Goal: Task Accomplishment & Management: Complete application form

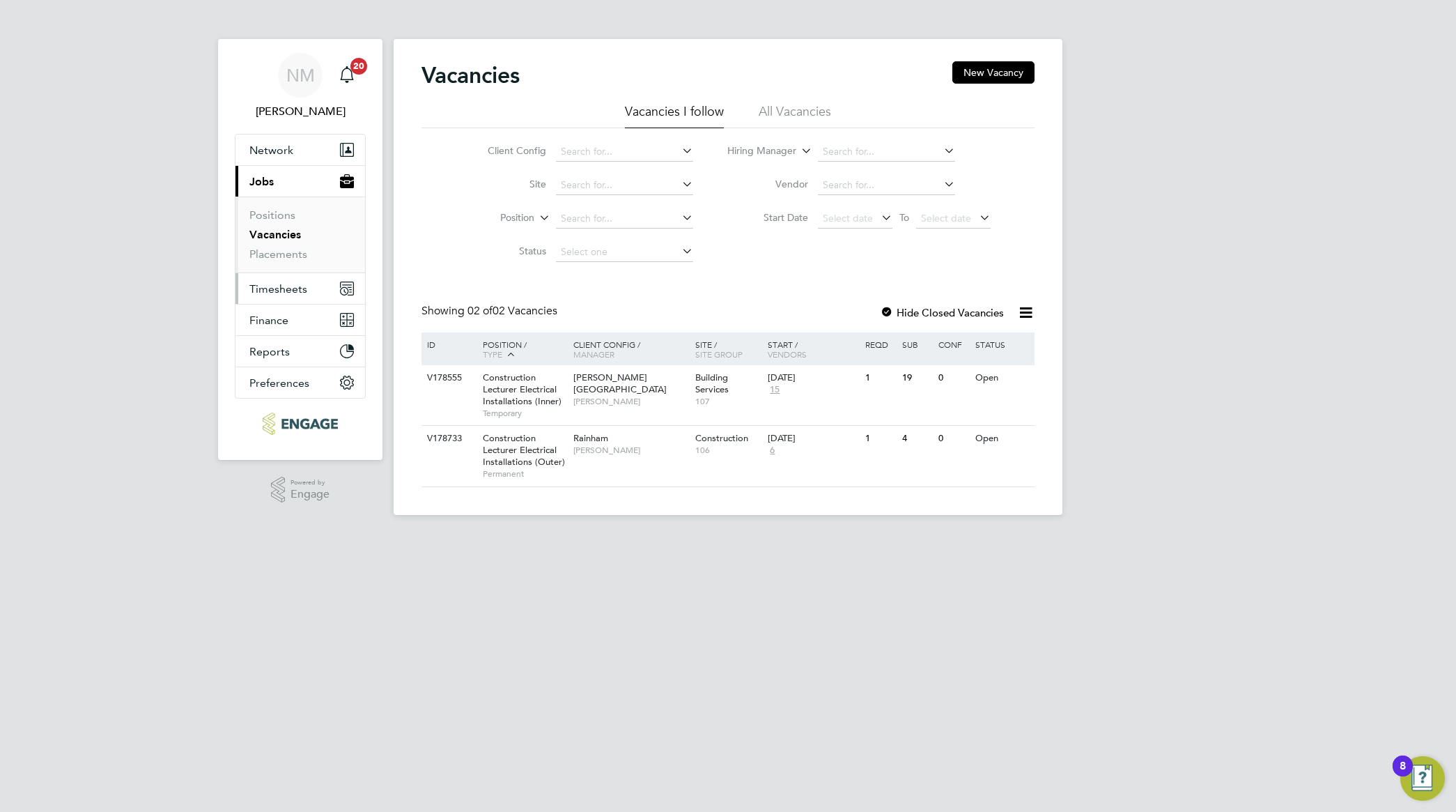
click at [291, 294] on span "Timesheets" at bounding box center [278, 288] width 58 height 13
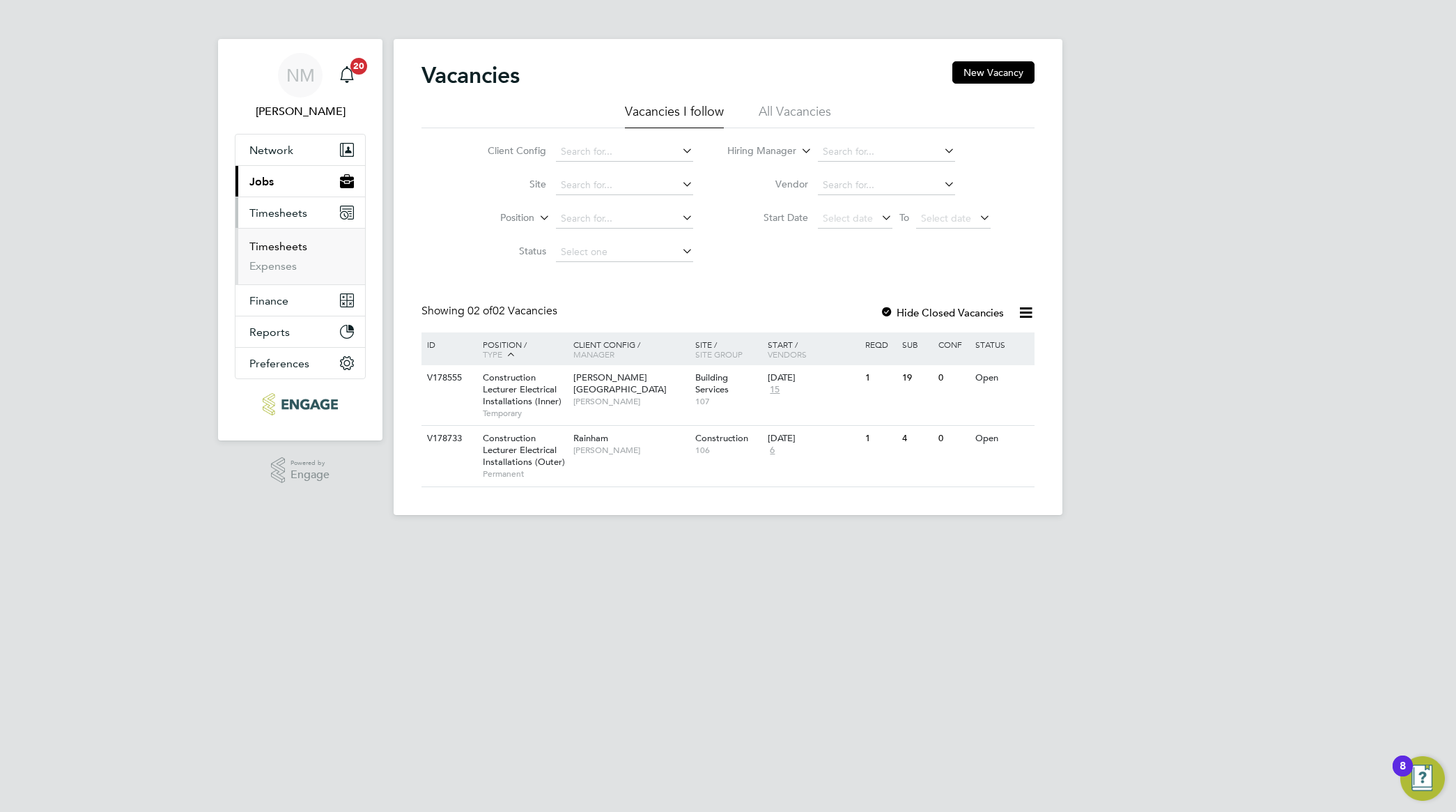
click at [280, 241] on link "Timesheets" at bounding box center [278, 245] width 58 height 13
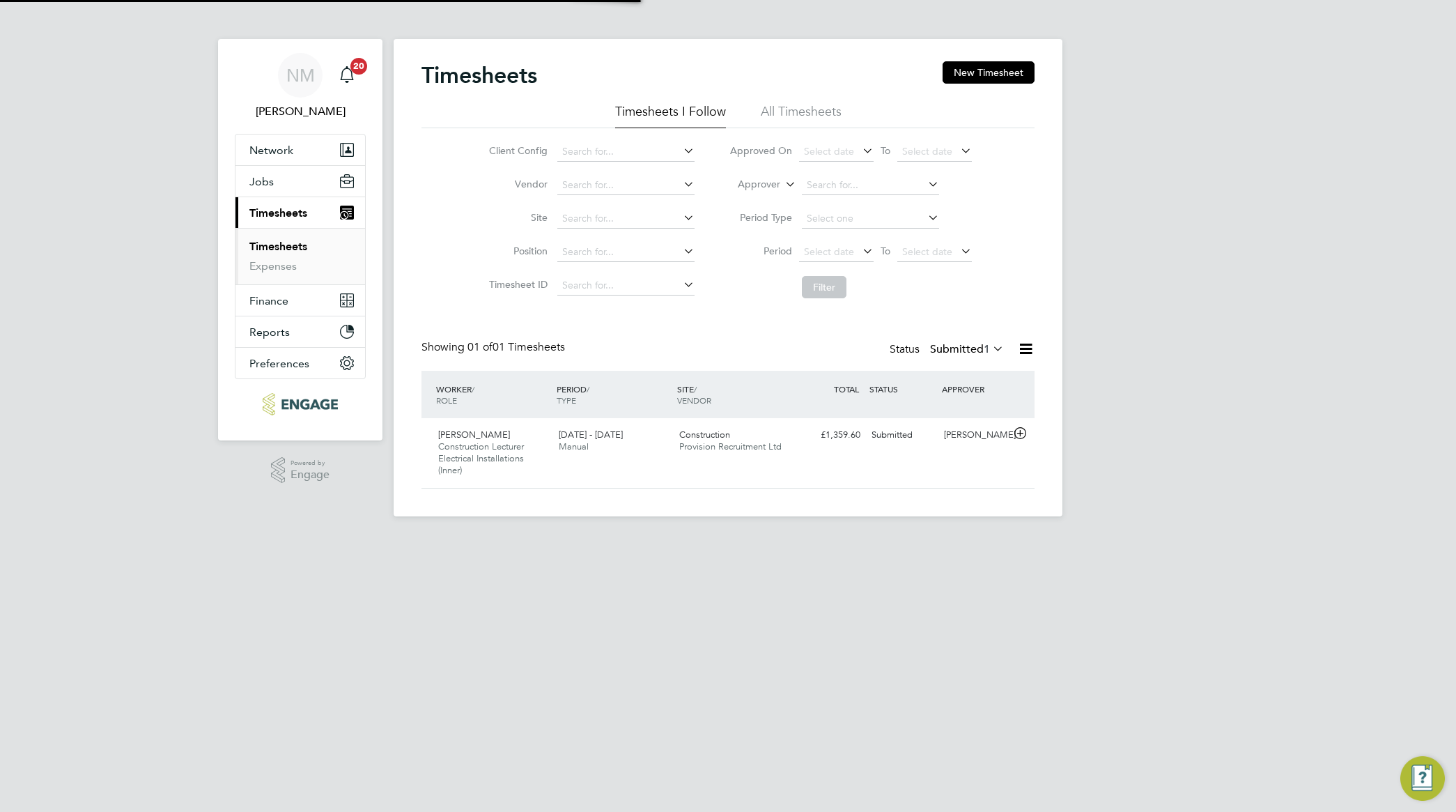
scroll to position [34, 121]
click at [799, 446] on div "£1,359.60 Submitted" at bounding box center [830, 434] width 73 height 23
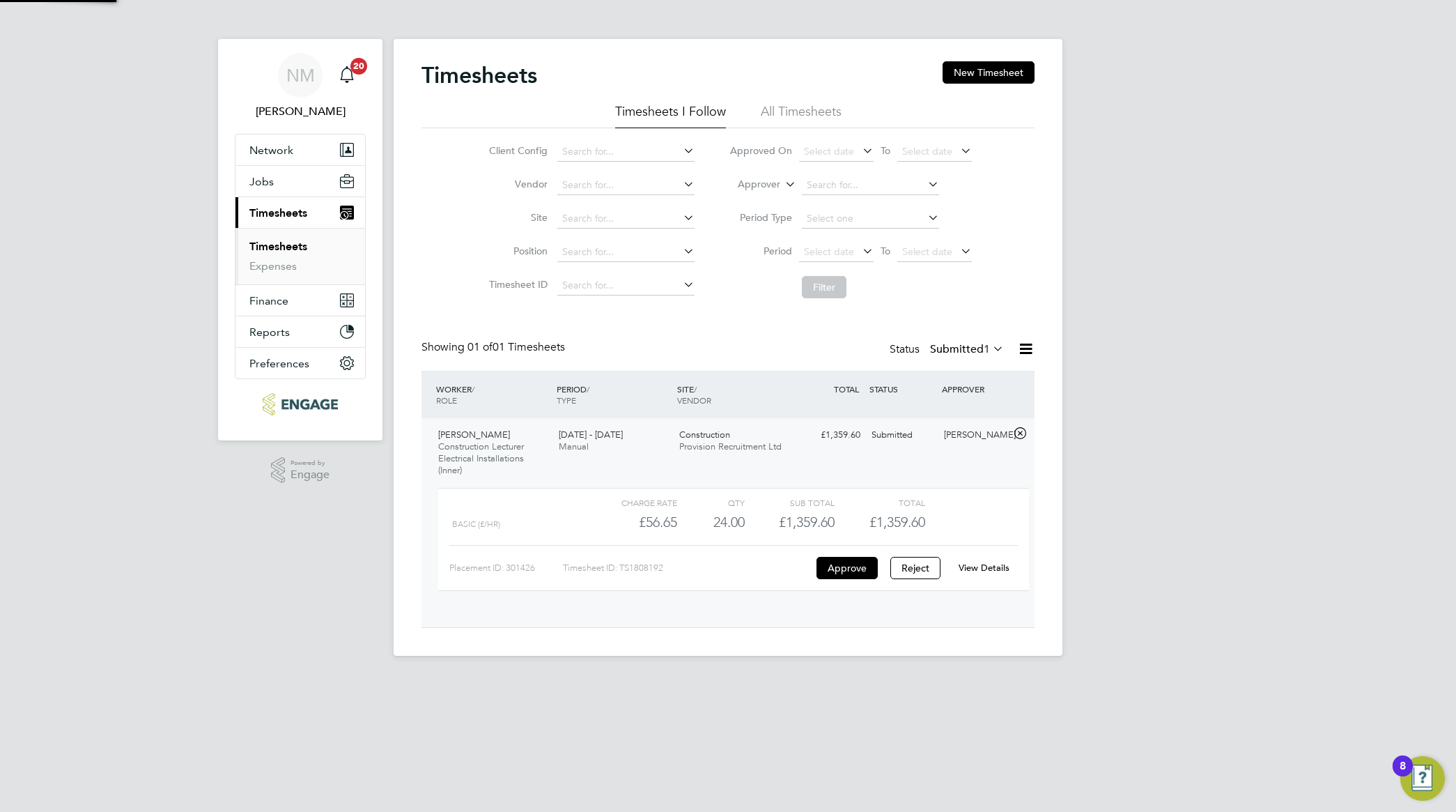
scroll to position [23, 135]
click at [853, 569] on button "Approve" at bounding box center [847, 568] width 61 height 23
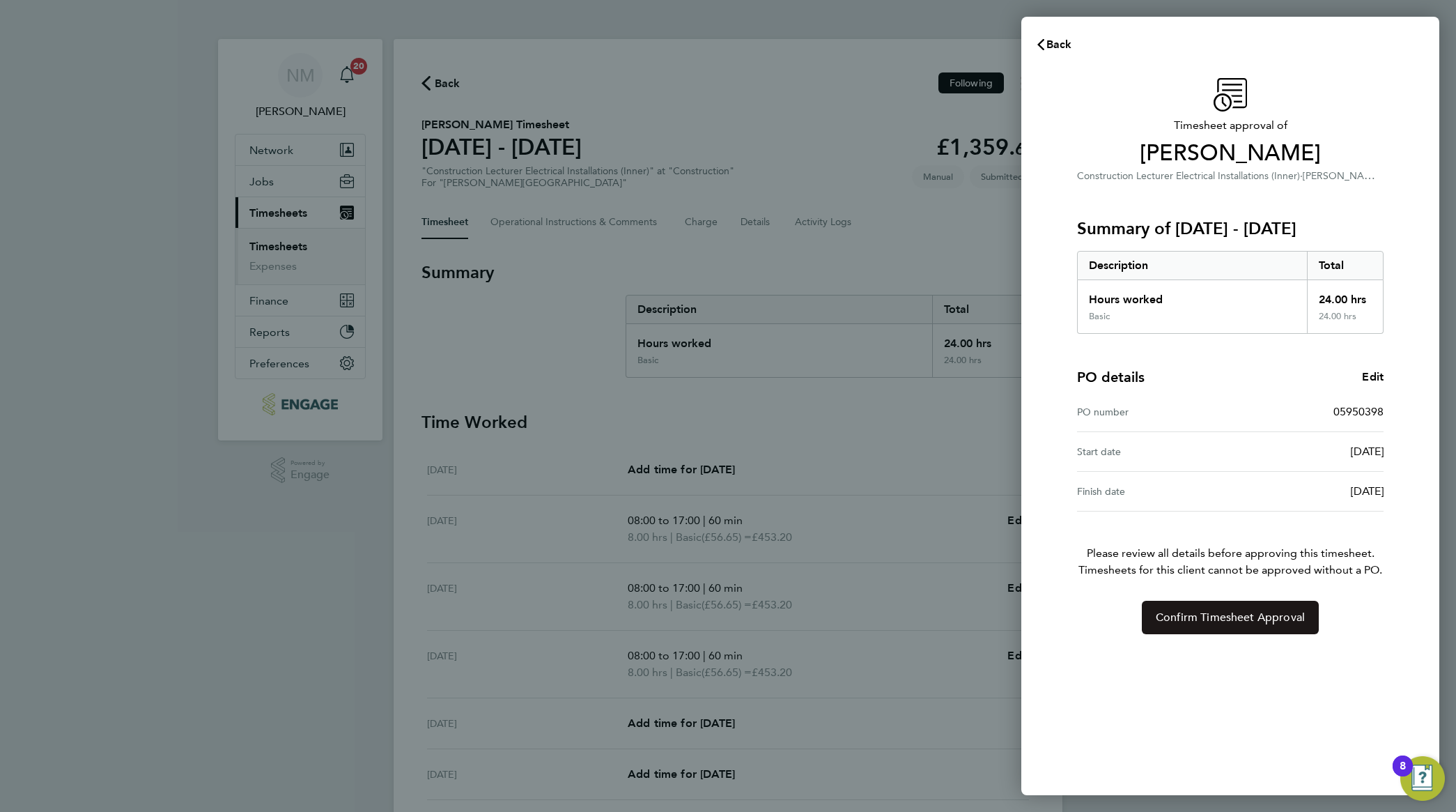
click at [1216, 623] on span "Confirm Timesheet Approval" at bounding box center [1230, 617] width 149 height 14
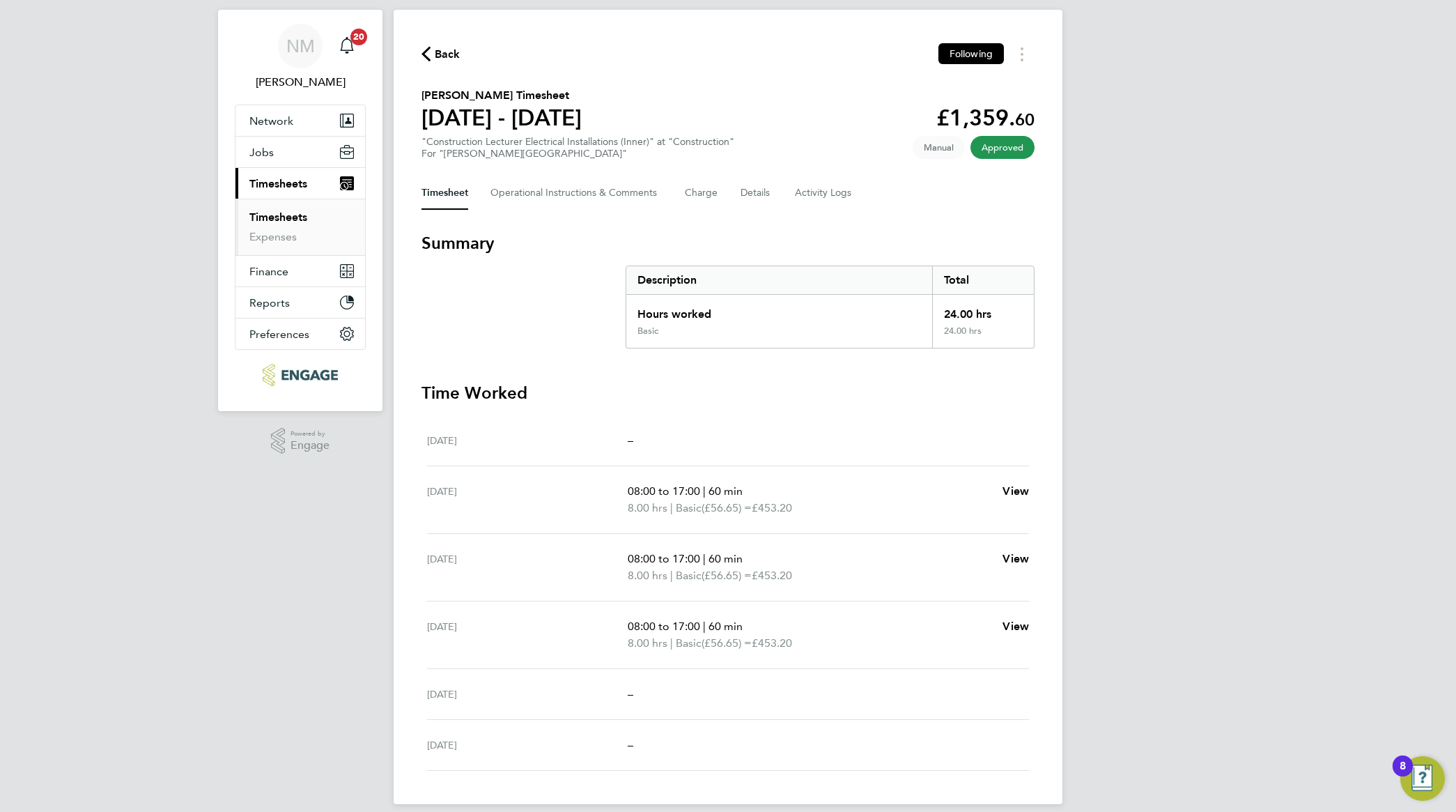
scroll to position [45, 0]
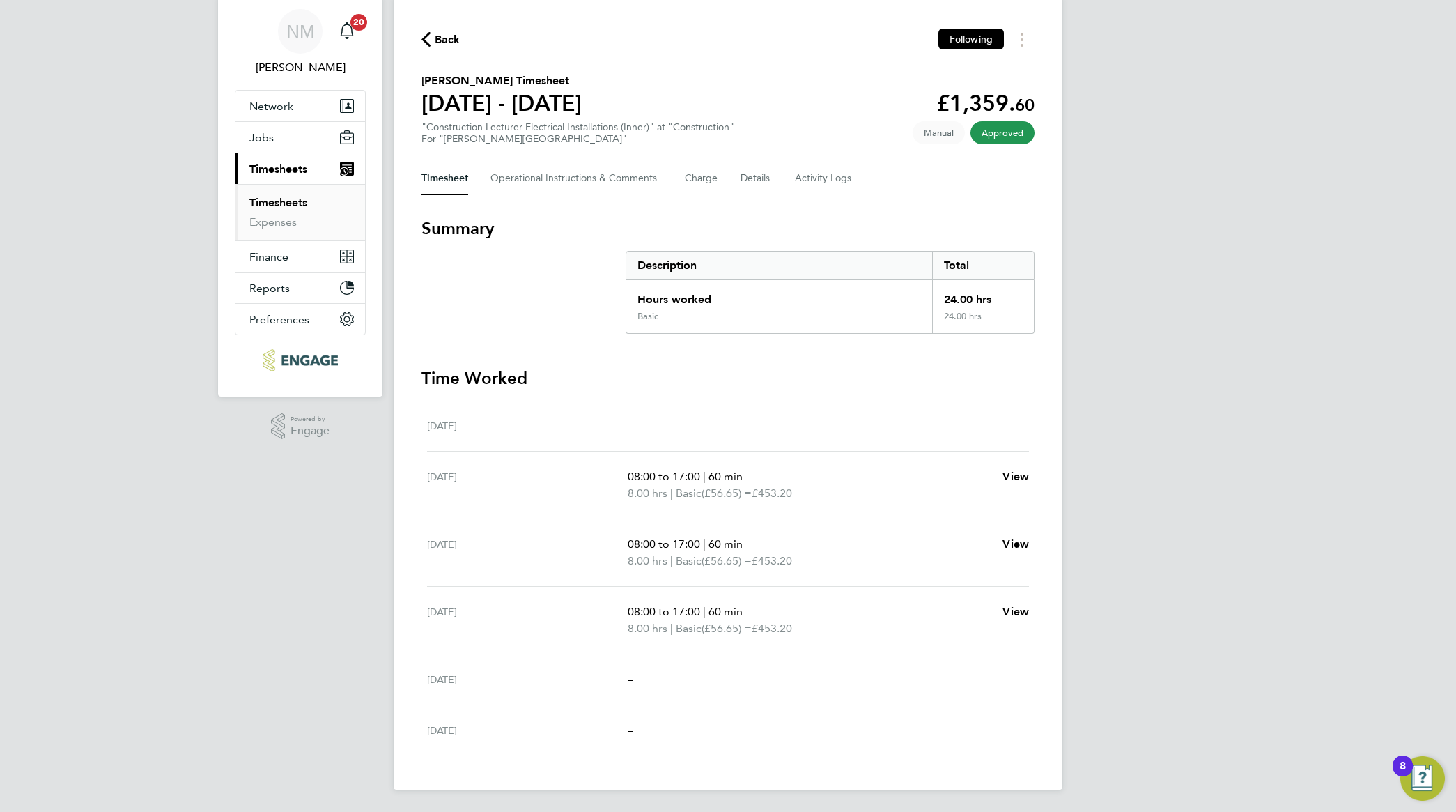
click at [283, 202] on link "Timesheets" at bounding box center [278, 201] width 58 height 13
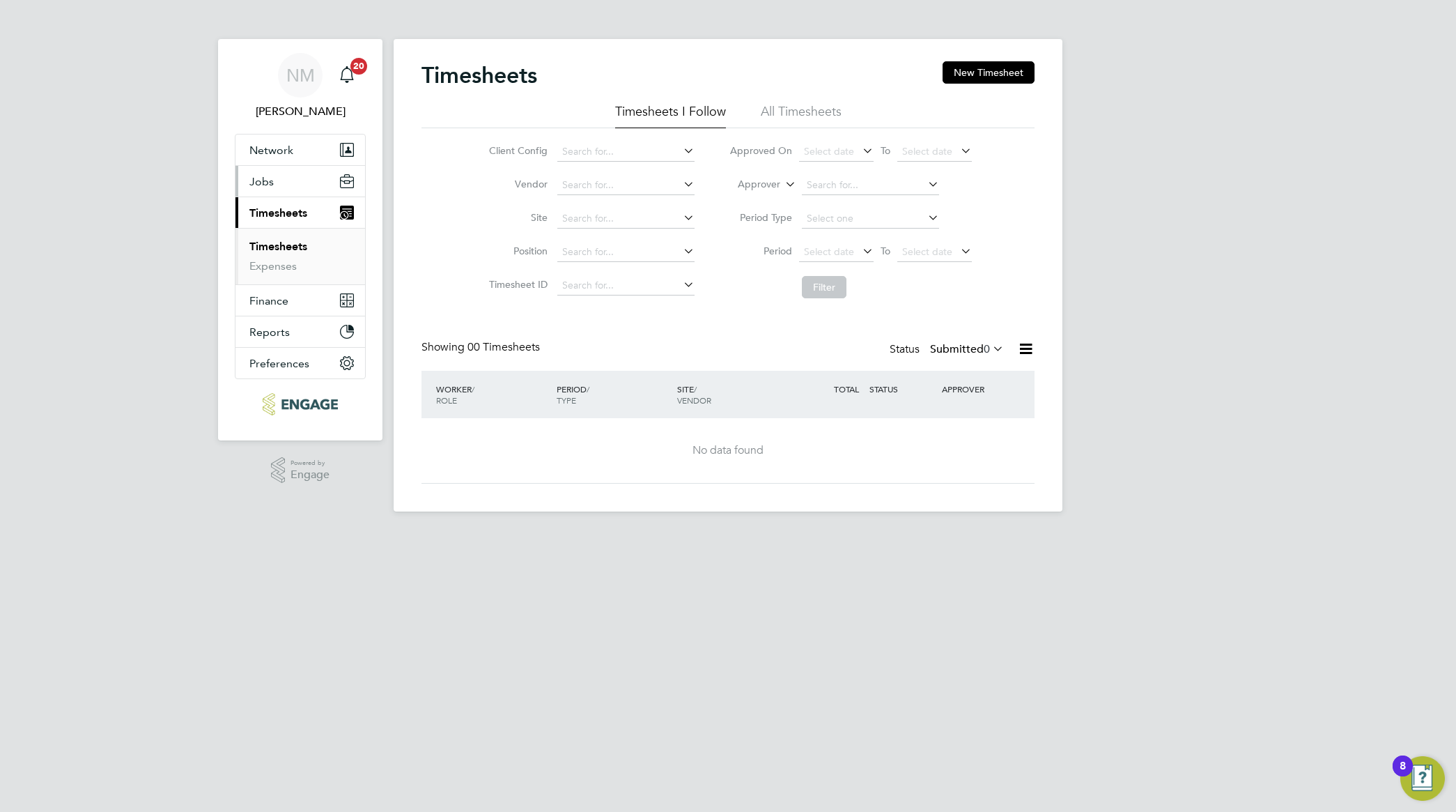
click at [266, 176] on span "Jobs" at bounding box center [261, 181] width 25 height 13
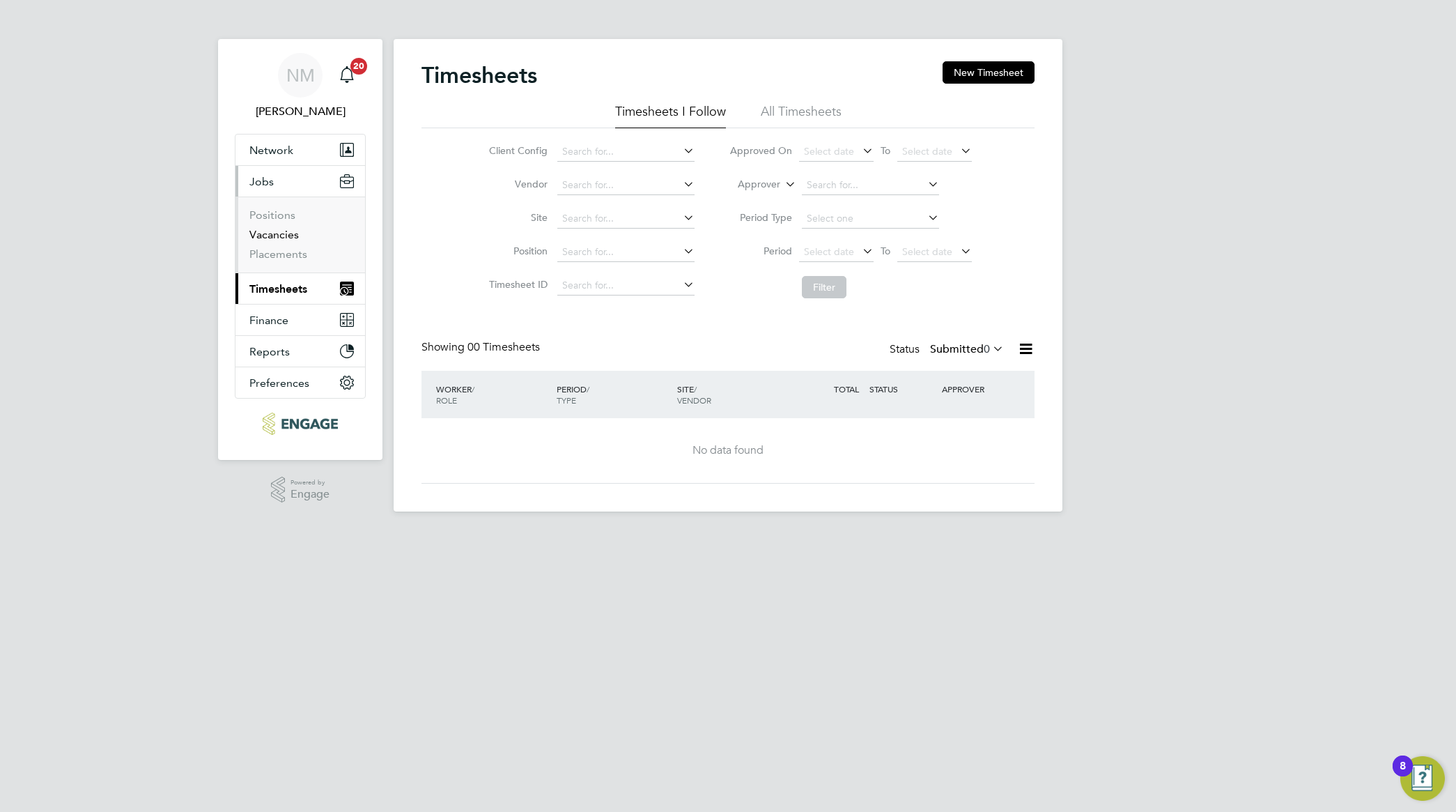
click at [284, 234] on link "Vacancies" at bounding box center [274, 234] width 49 height 13
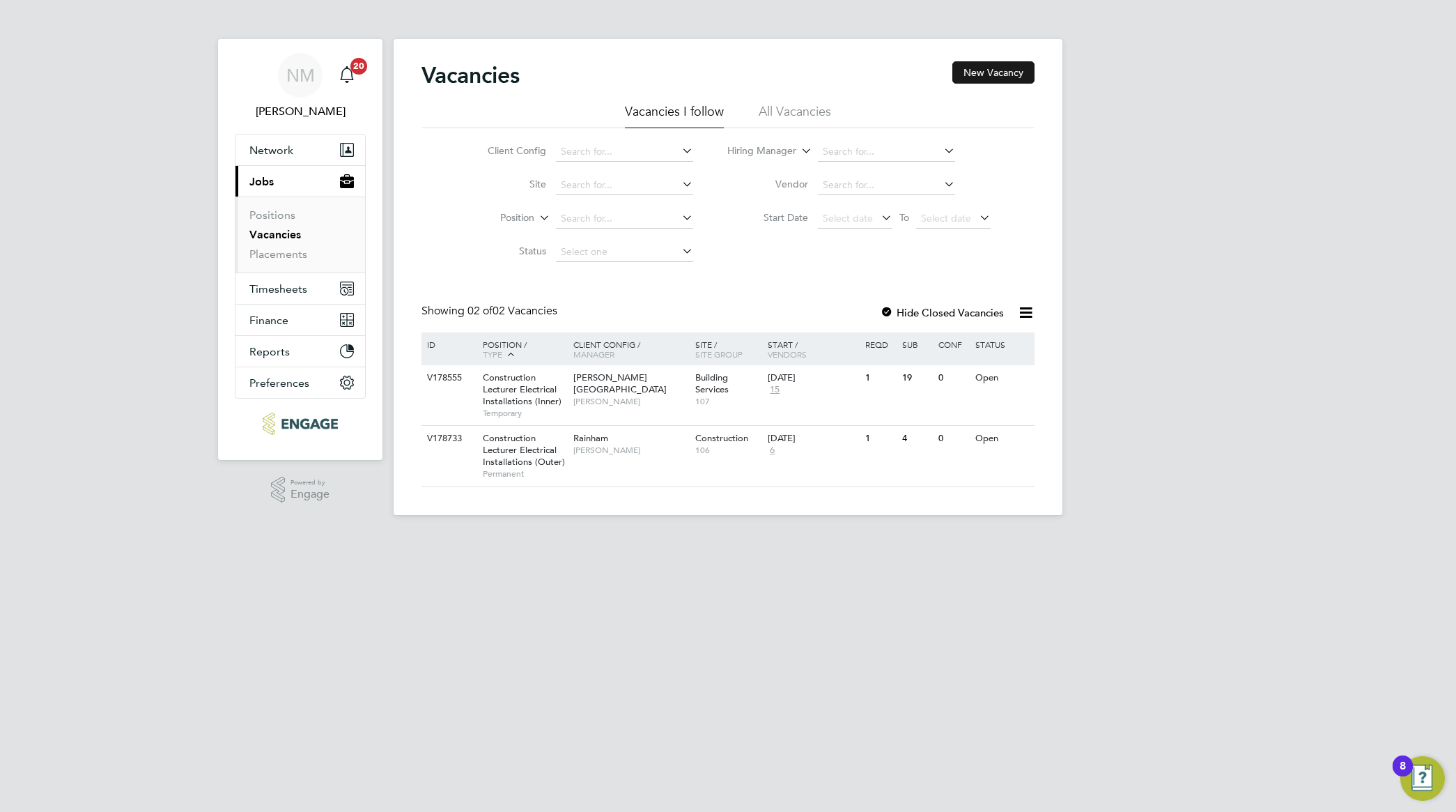
click at [995, 75] on button "New Vacancy" at bounding box center [994, 72] width 82 height 23
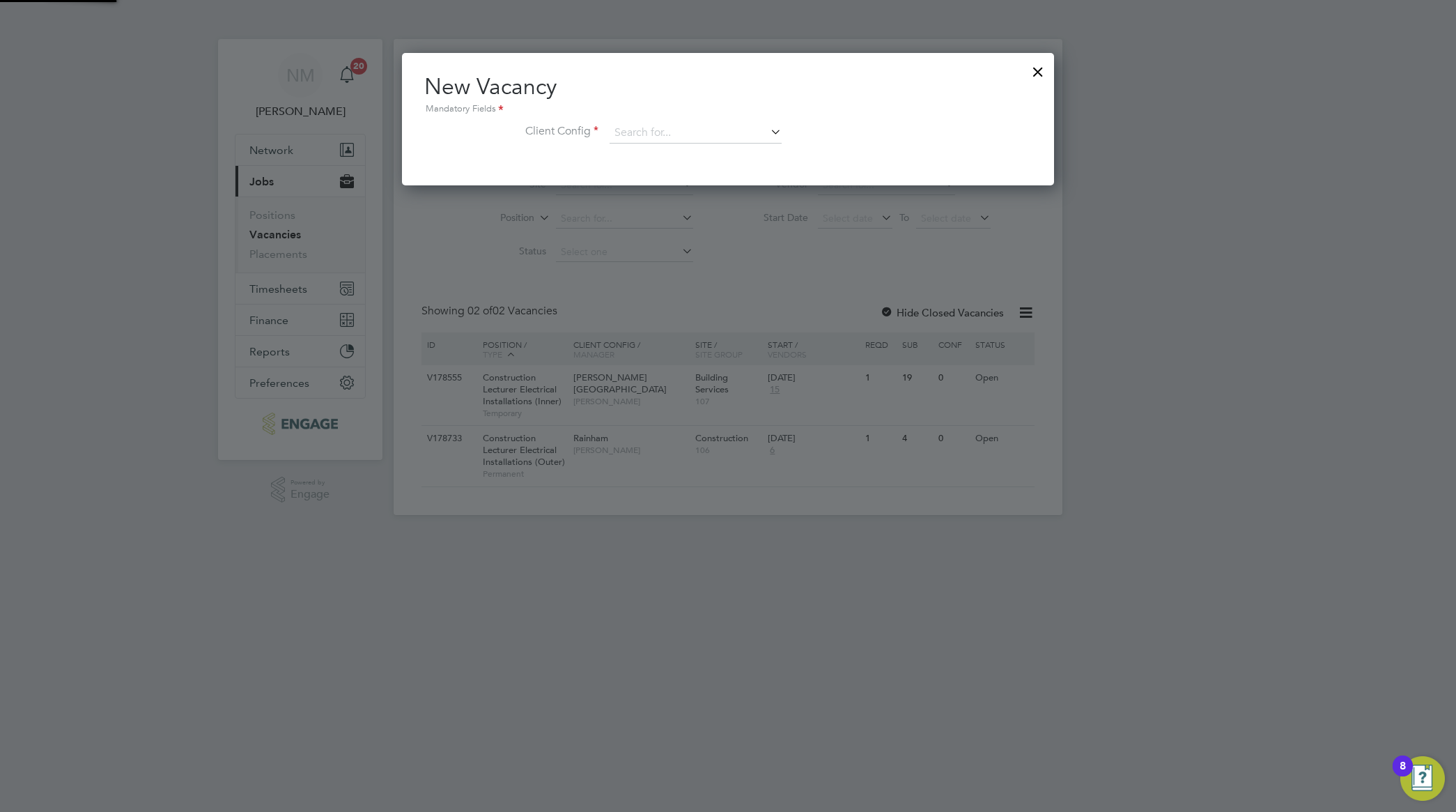
scroll to position [133, 652]
click at [768, 130] on icon at bounding box center [768, 132] width 0 height 20
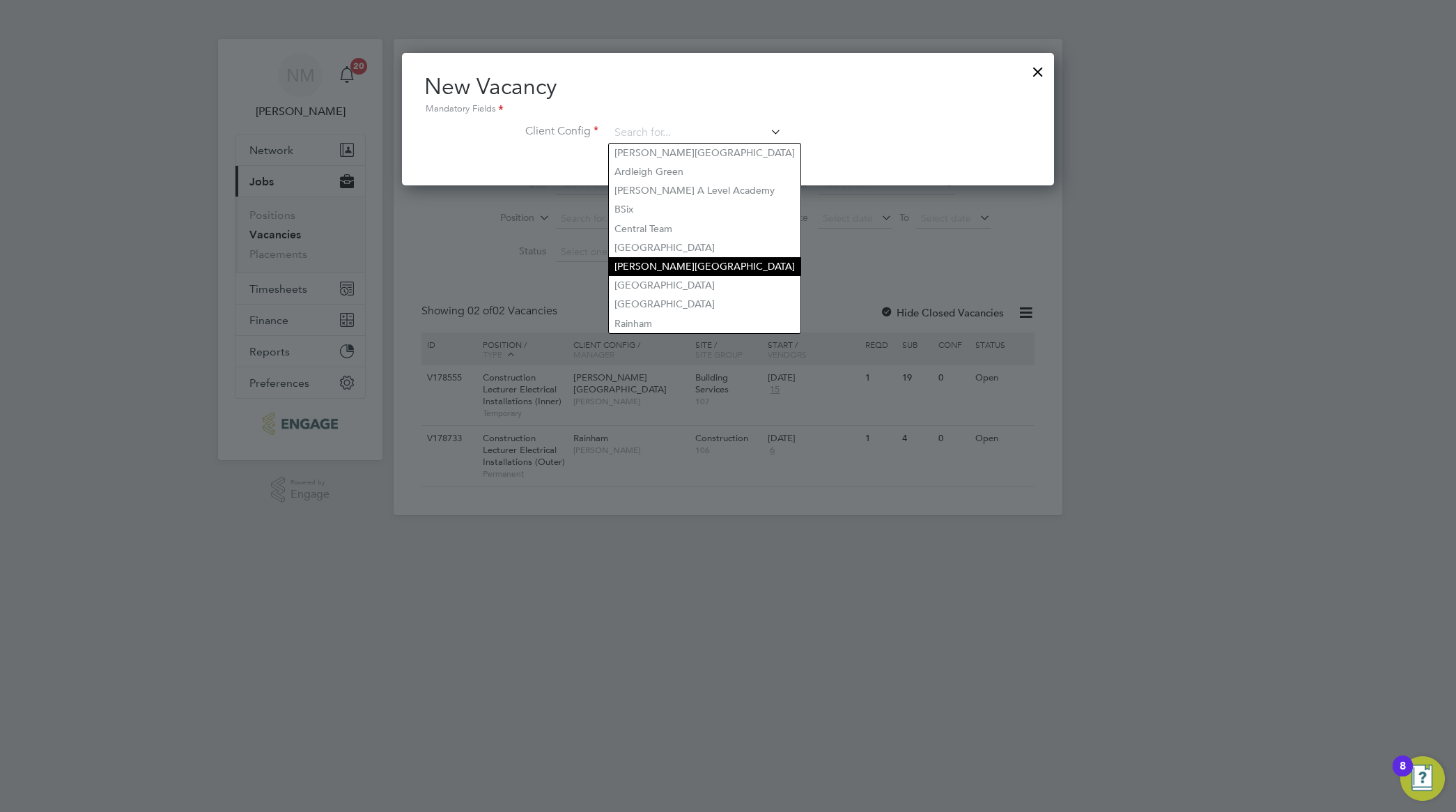
click at [709, 261] on li "[PERSON_NAME][GEOGRAPHIC_DATA]" at bounding box center [704, 266] width 191 height 19
type input "[PERSON_NAME][GEOGRAPHIC_DATA]"
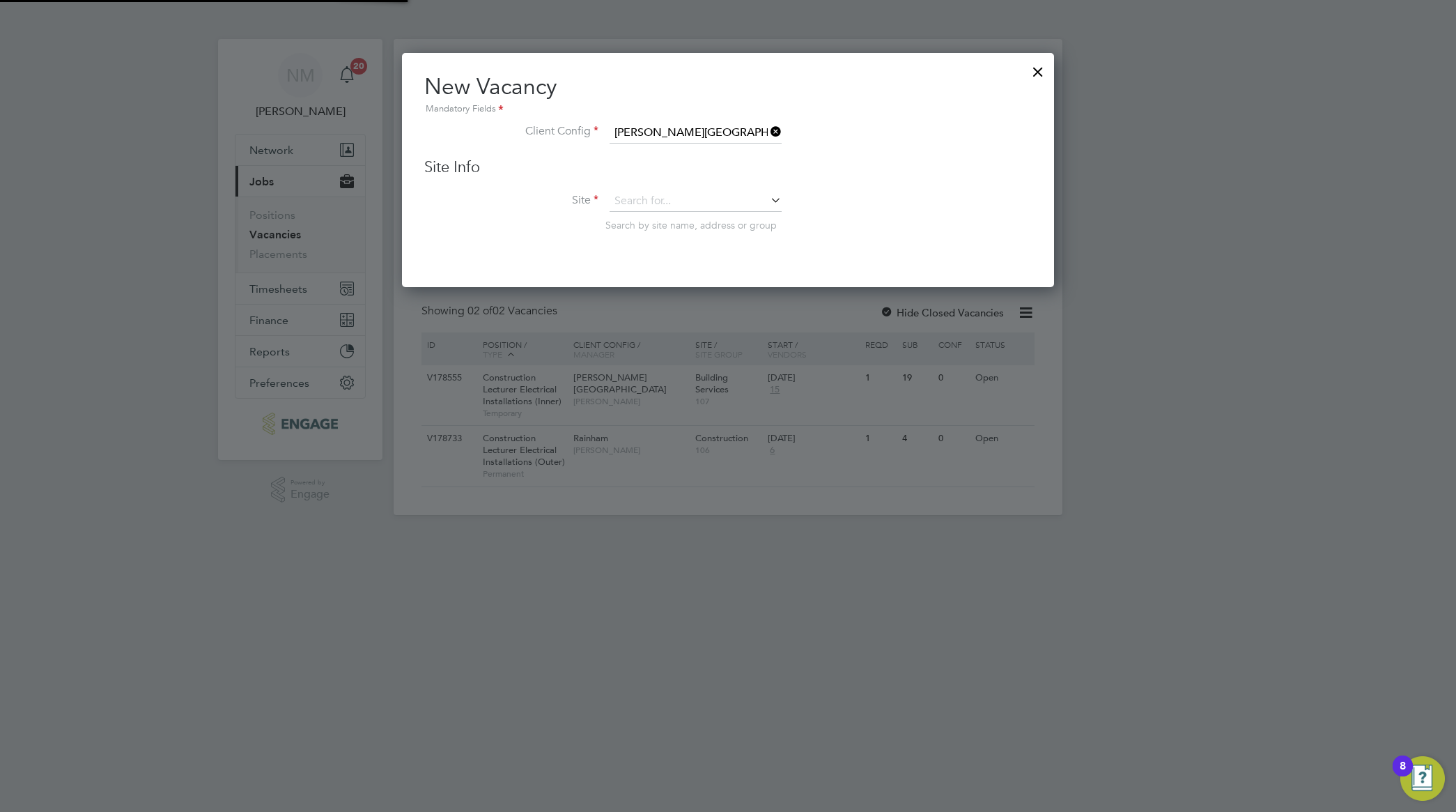
scroll to position [236, 652]
click at [768, 200] on icon at bounding box center [768, 200] width 0 height 20
click at [711, 291] on li "Automotive" at bounding box center [715, 297] width 212 height 19
type input "Automotive"
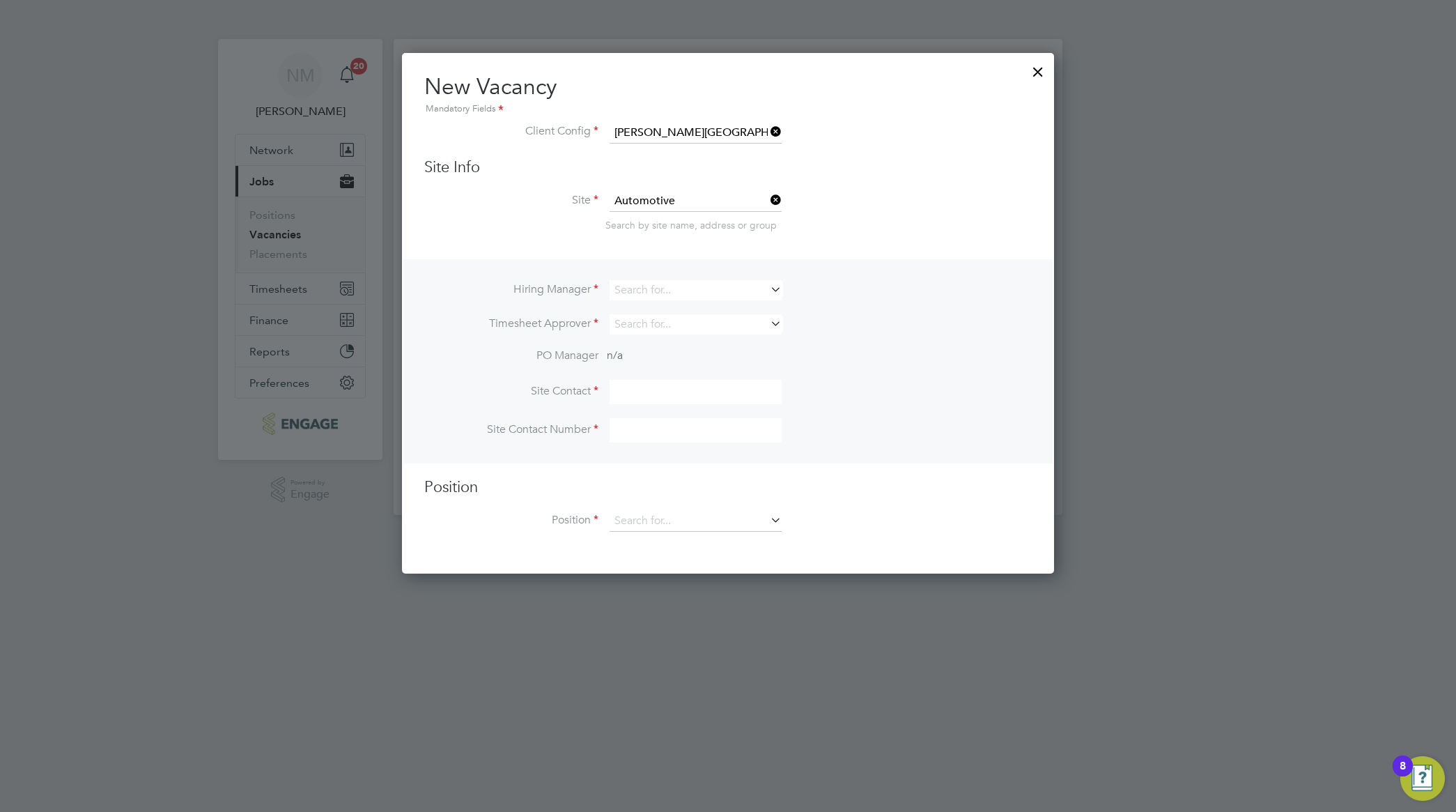
click at [970, 243] on li "Site Automotive Search by site name, address or group" at bounding box center [728, 225] width 608 height 69
click at [768, 286] on icon at bounding box center [768, 289] width 0 height 20
click at [716, 287] on input at bounding box center [695, 290] width 172 height 21
type input "r"
type input "C"
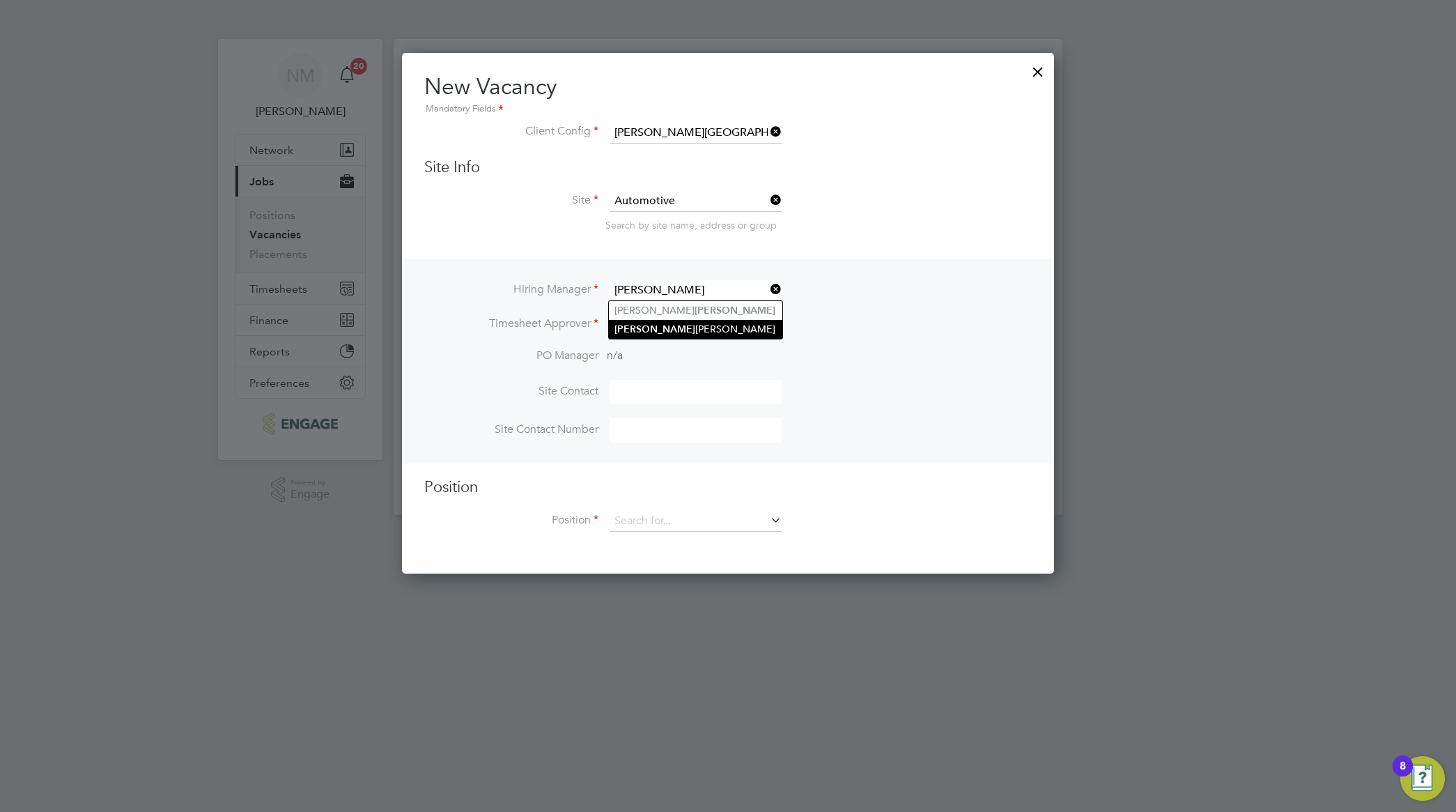
click at [666, 331] on li "[PERSON_NAME]" at bounding box center [695, 329] width 174 height 19
type input "[PERSON_NAME]"
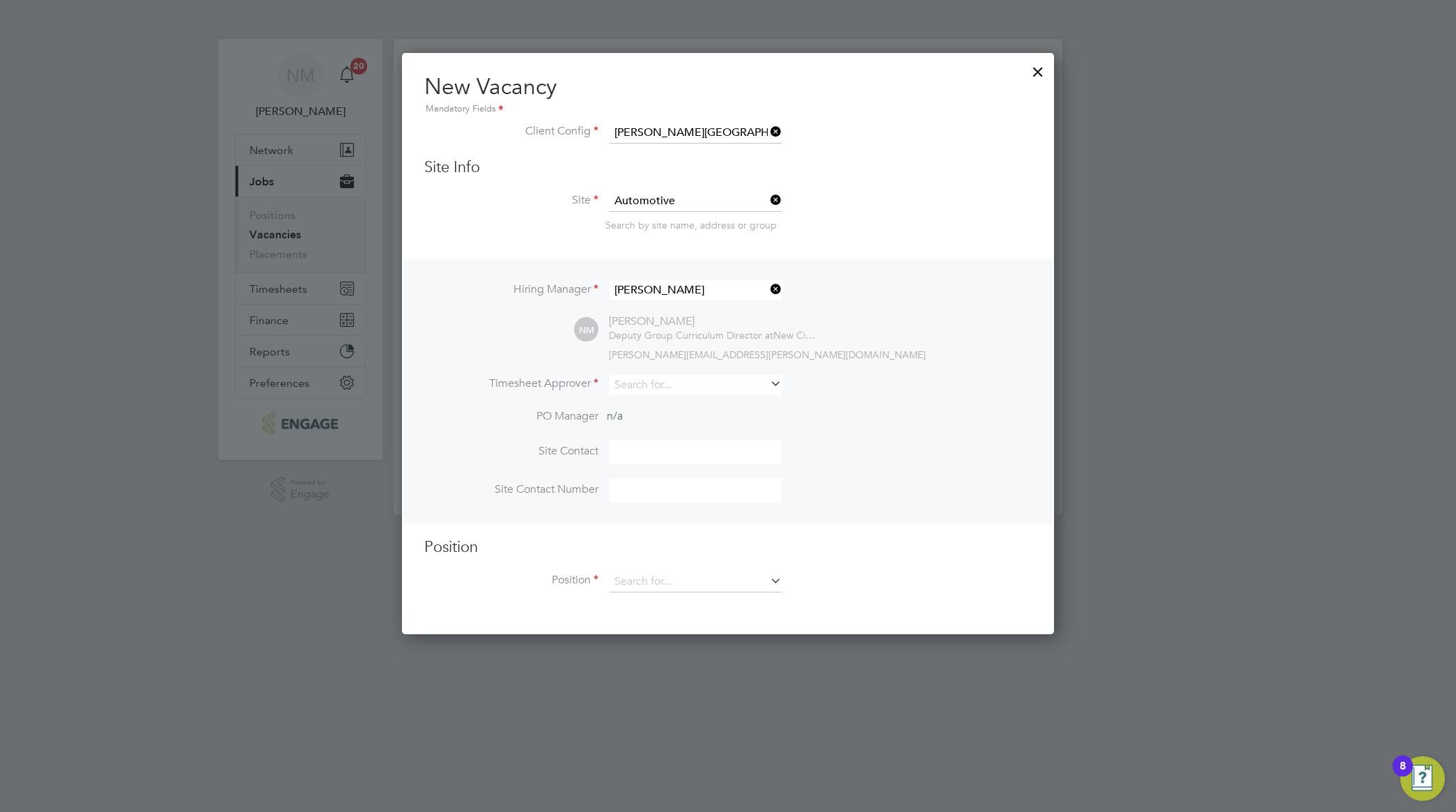
click at [958, 429] on li "PO Manager n/a" at bounding box center [728, 424] width 608 height 31
click at [768, 387] on icon at bounding box center [768, 383] width 0 height 20
click at [694, 422] on li "[PERSON_NAME]" at bounding box center [695, 424] width 174 height 19
type input "[PERSON_NAME]"
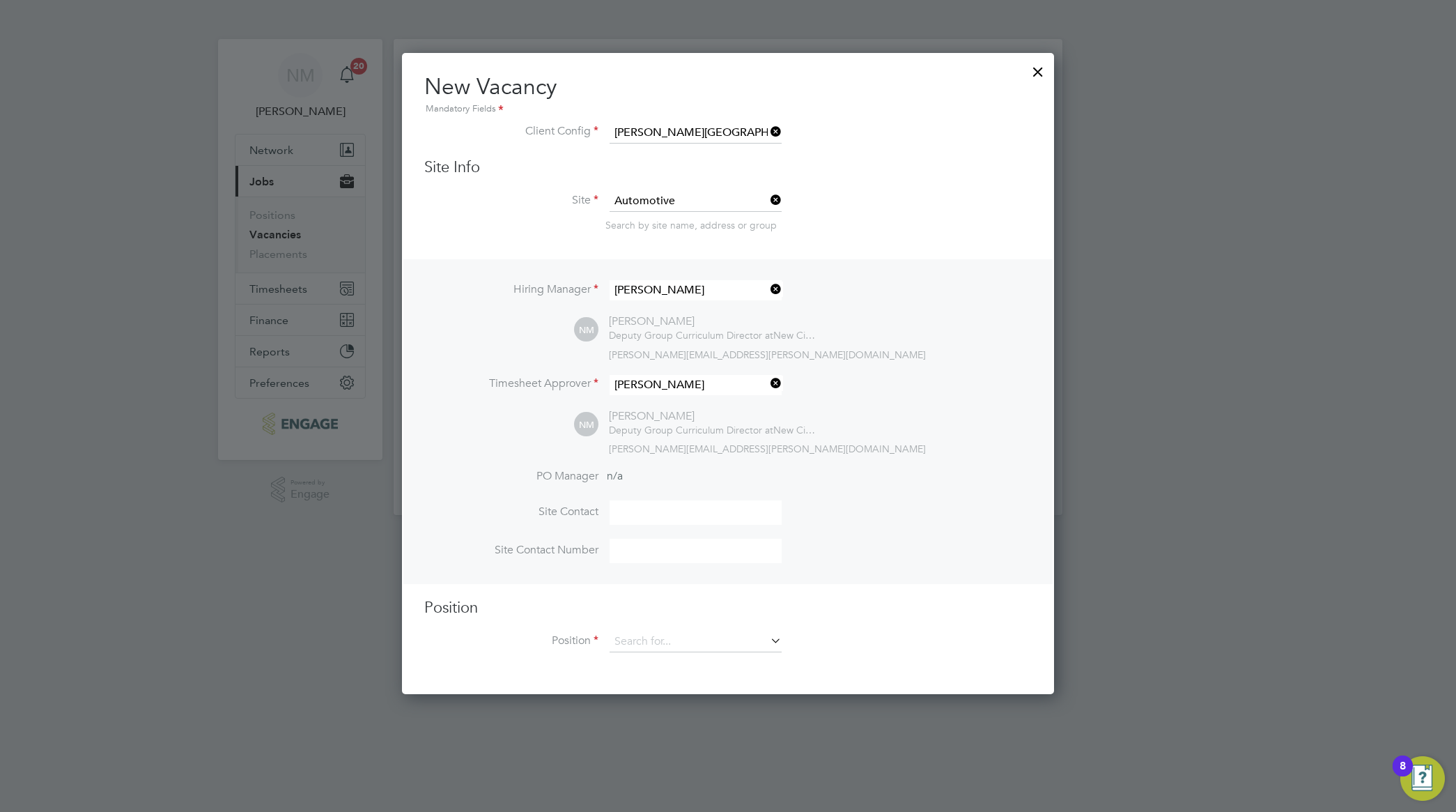
scroll to position [644, 652]
click at [958, 513] on li "Site Contact" at bounding box center [728, 518] width 608 height 38
click at [663, 517] on input at bounding box center [695, 512] width 172 height 25
type input "n"
type input "[PERSON_NAME]"
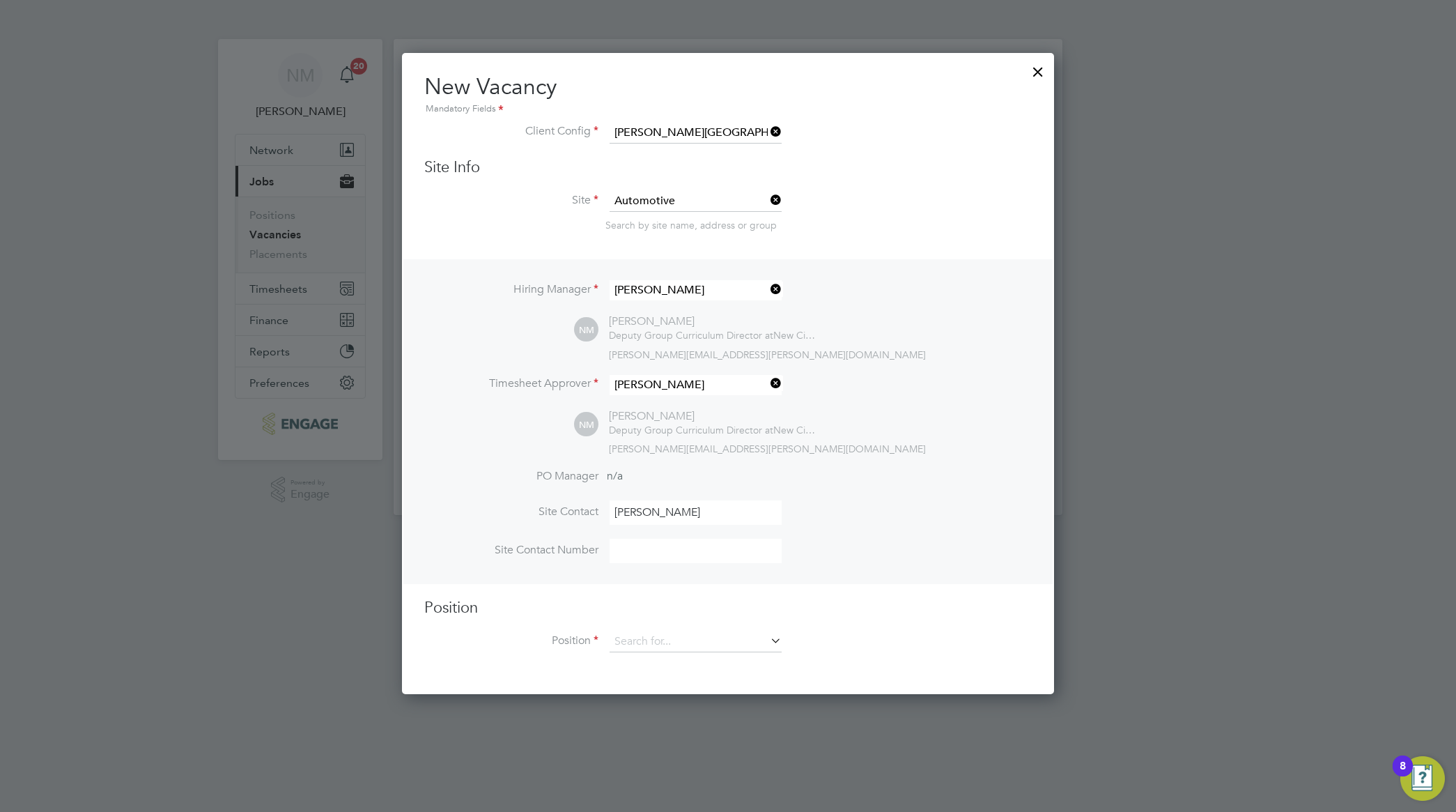
click at [652, 553] on input at bounding box center [695, 550] width 172 height 25
paste input "[PHONE_NUMBER]"
type input "[PHONE_NUMBER]"
click at [843, 601] on h3 "Position" at bounding box center [728, 608] width 608 height 21
click at [768, 648] on icon at bounding box center [768, 640] width 0 height 20
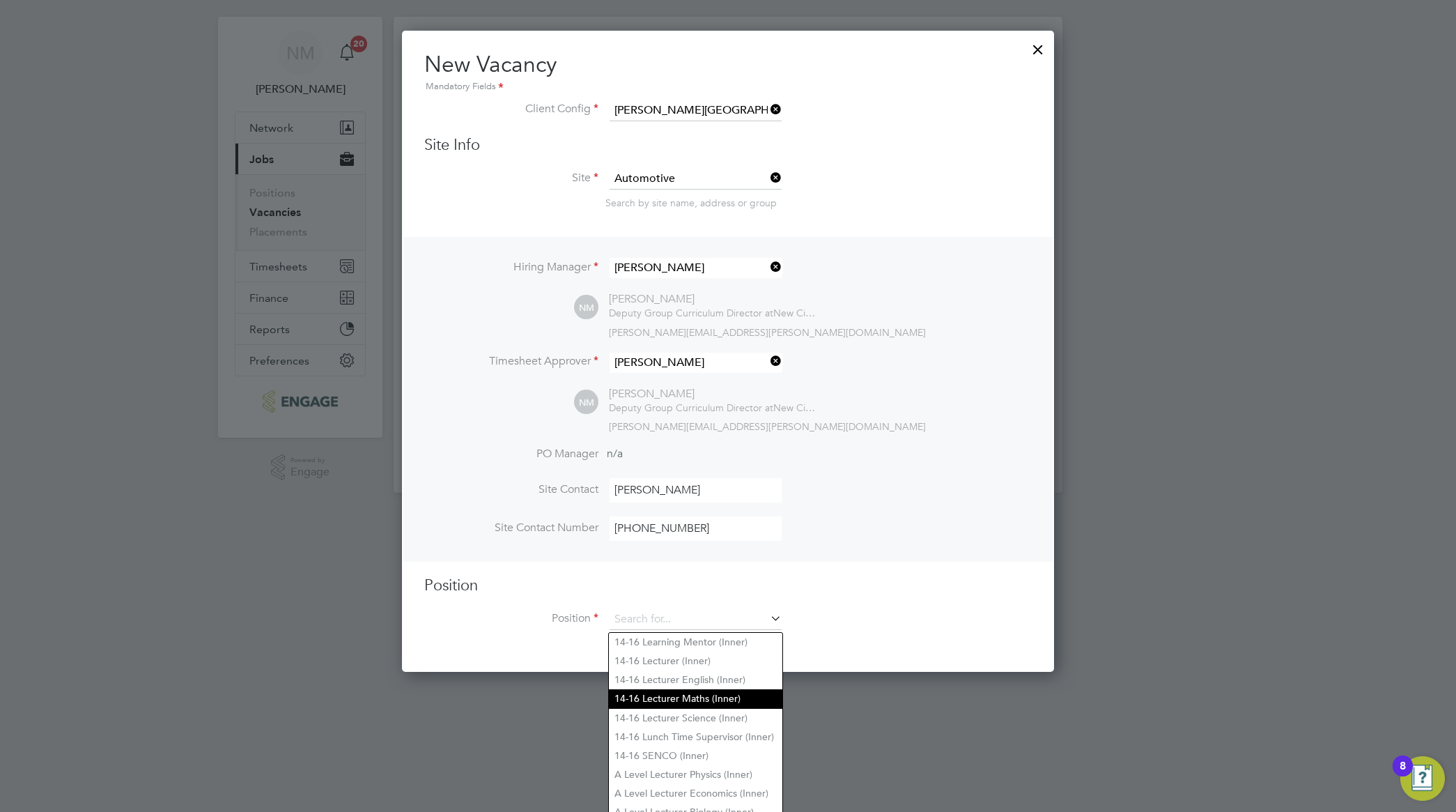
scroll to position [34, 0]
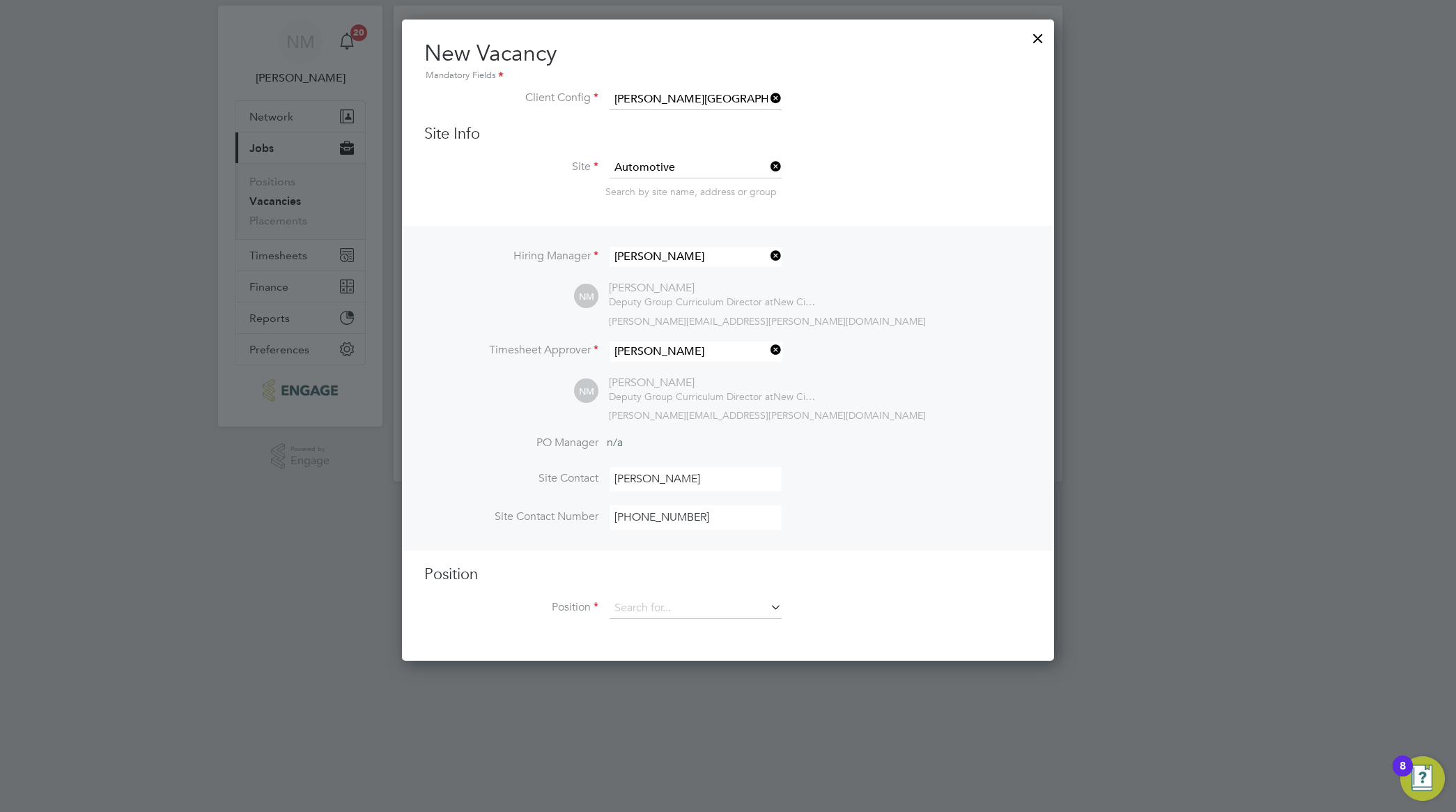
click at [747, 632] on li "14-16 Learning Mentor (Inner)" at bounding box center [695, 630] width 174 height 19
type input "14-16 Learning Mentor (Inner)"
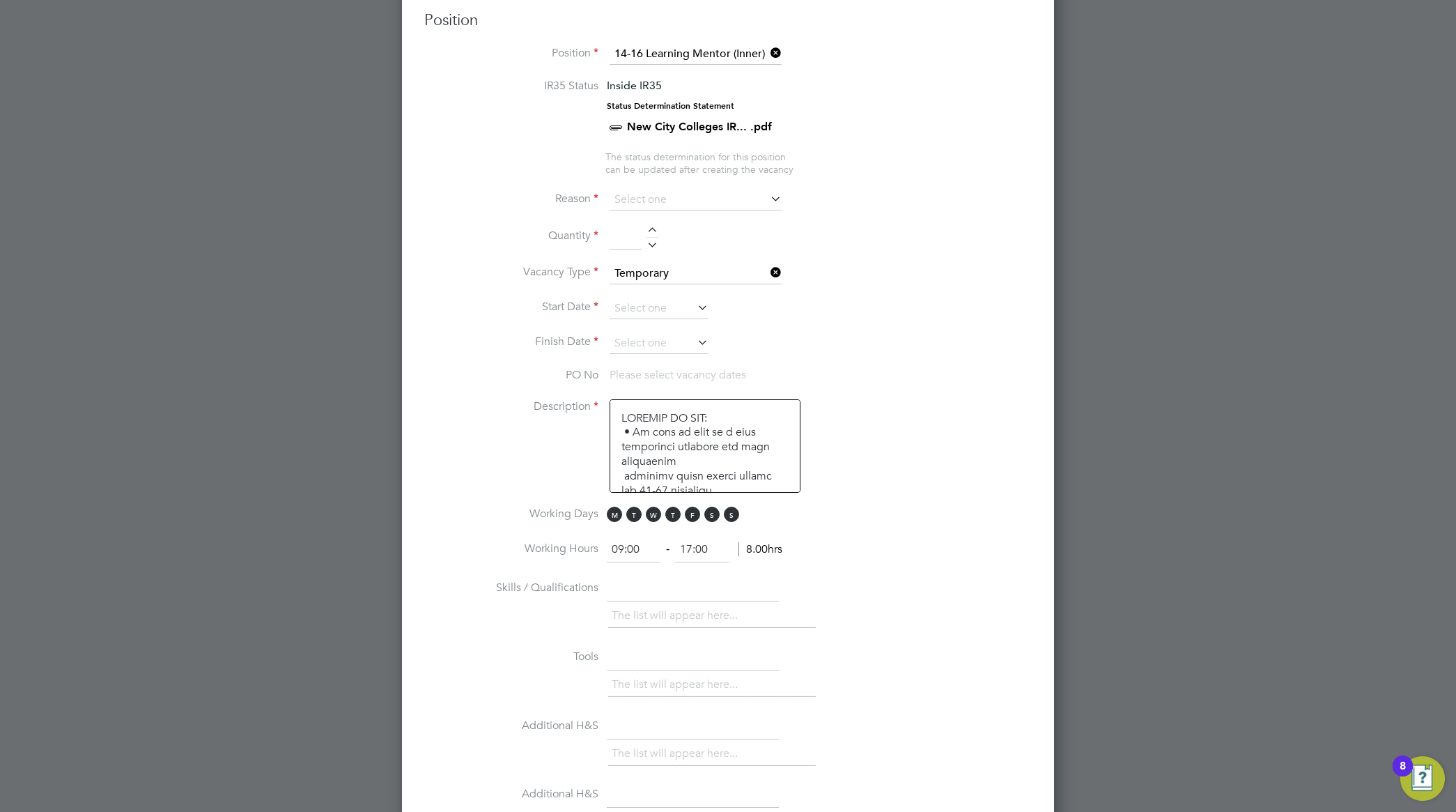
scroll to position [558, 0]
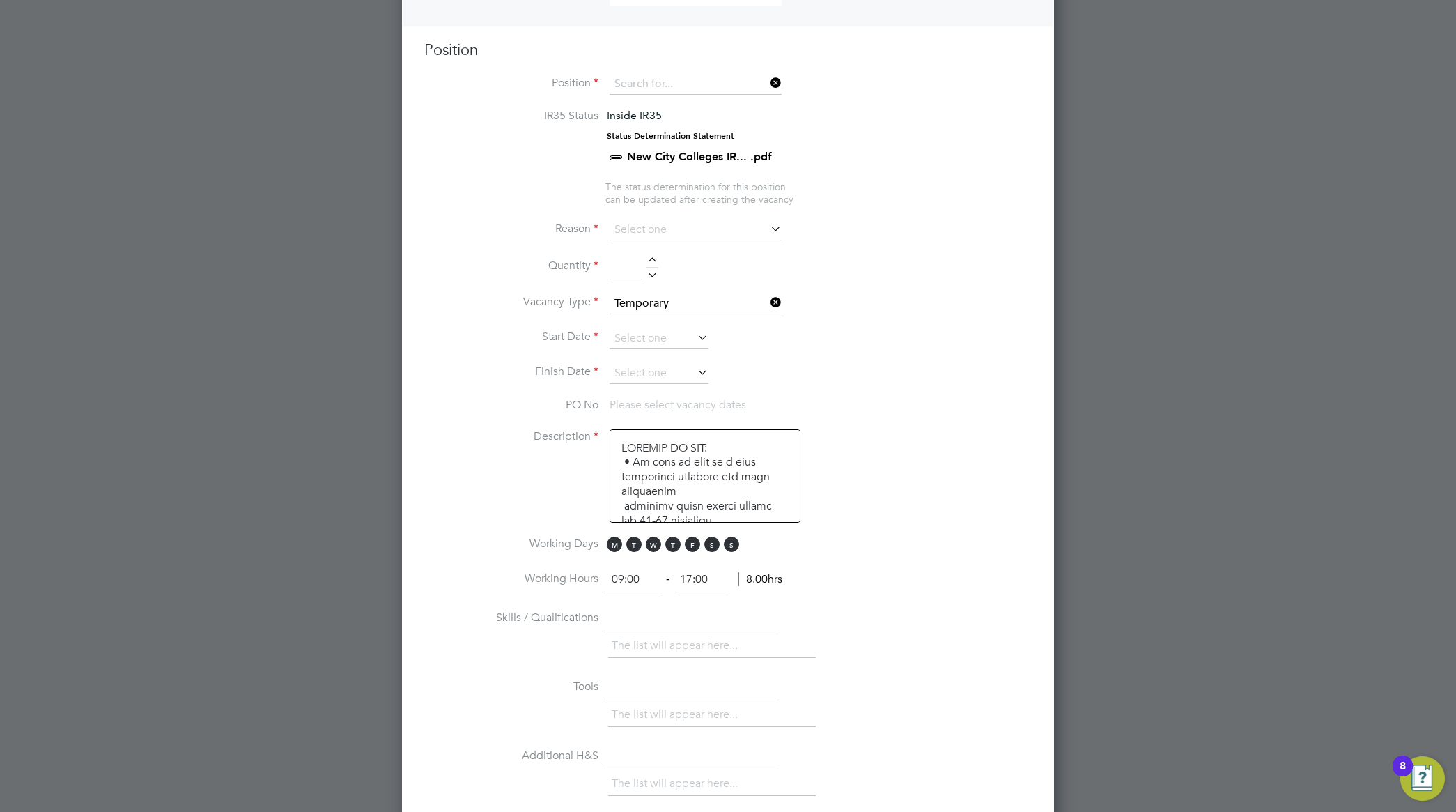
click at [754, 88] on div "New Vacancy Mandatory Fields Client Config [PERSON_NAME] Campus Site Info Site …" at bounding box center [728, 565] width 608 height 2100
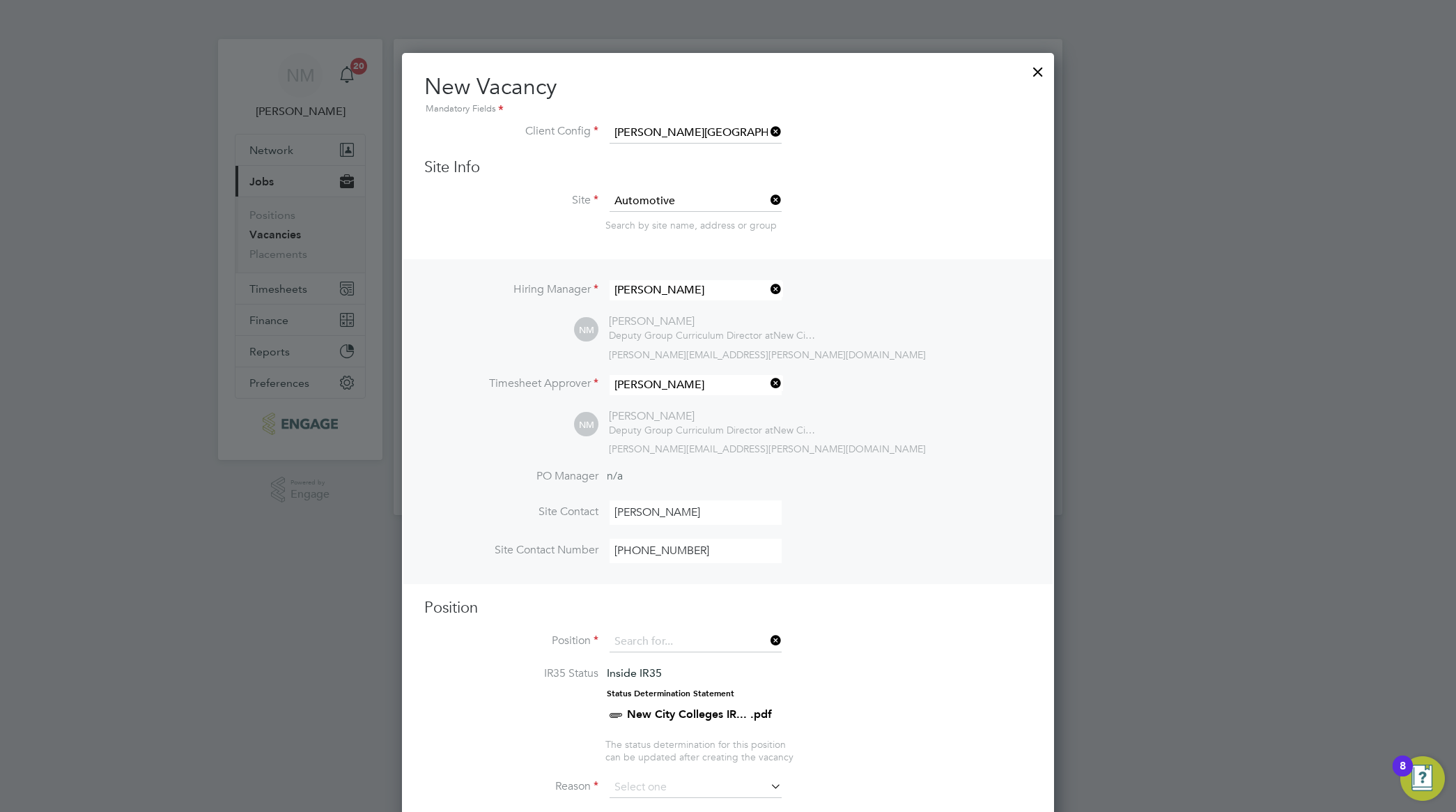
scroll to position [644, 652]
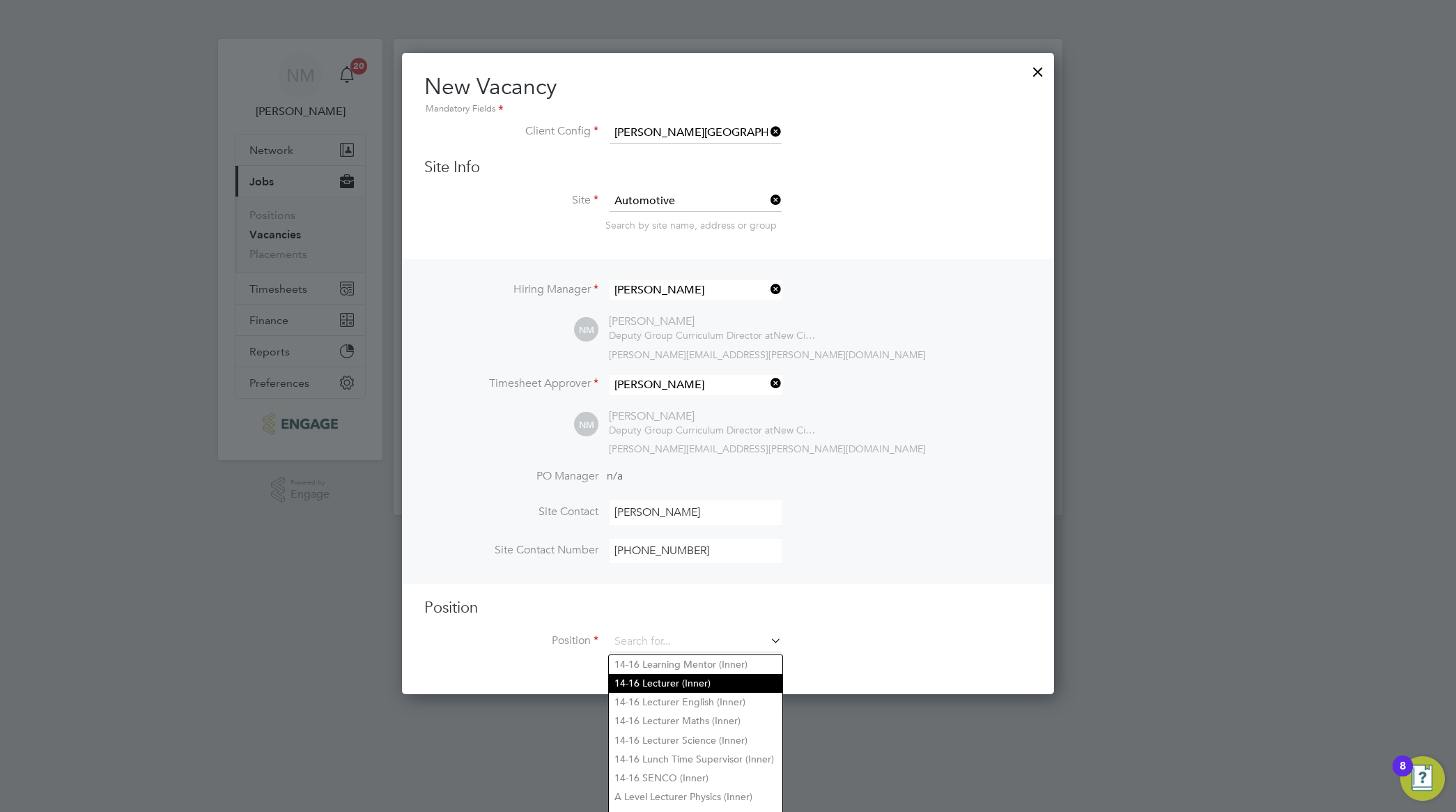
click at [740, 683] on li "14-16 Lecturer (Inner)" at bounding box center [695, 682] width 174 height 19
type input "14-16 Lecturer (Inner)"
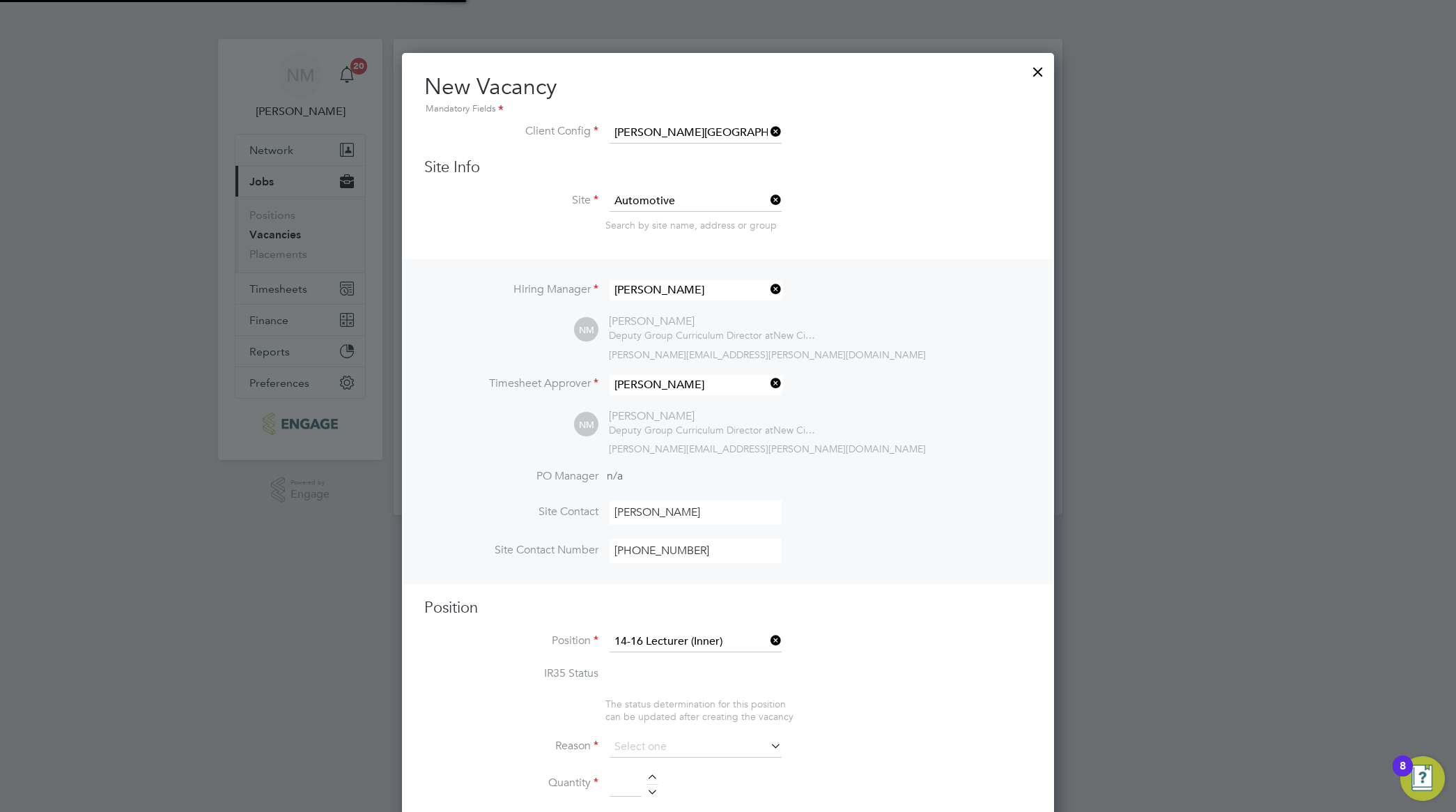
scroll to position [2153, 652]
type textarea "LOREMIP DO SIT: • Am conse adi elitse doeiusmo te i utlab et dolorem, aliqu eni…"
click at [1123, 694] on div at bounding box center [728, 406] width 1456 height 812
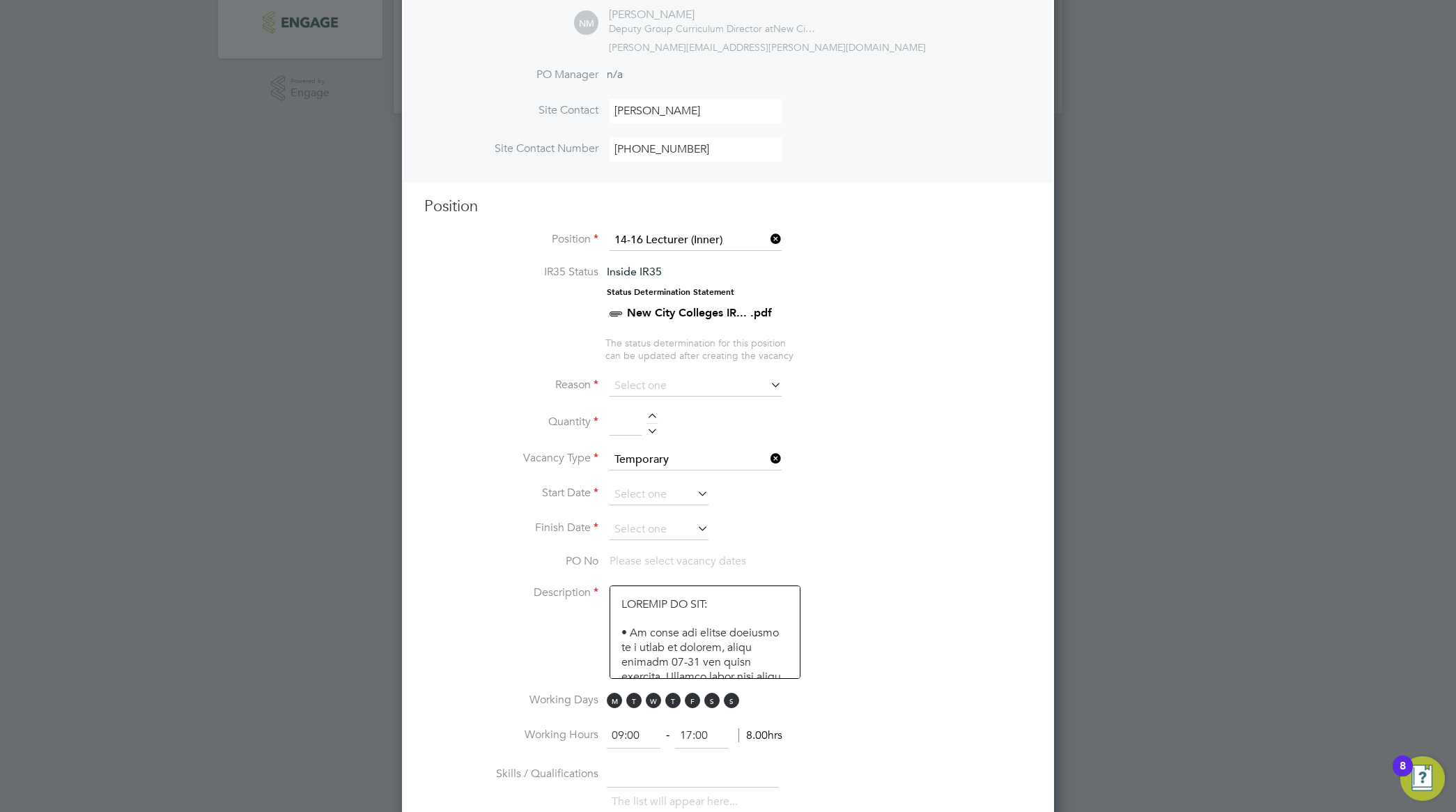
scroll to position [435, 0]
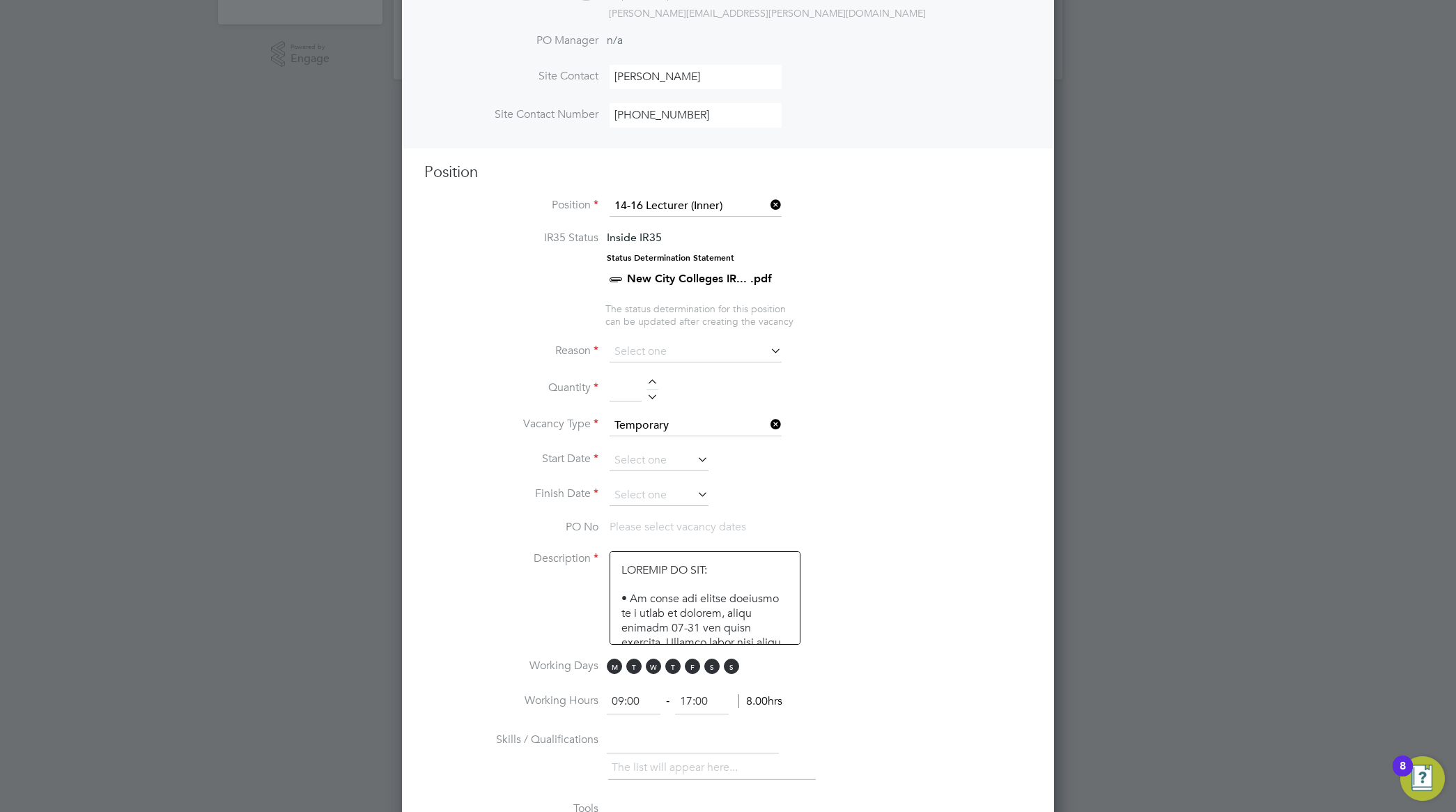
click at [768, 353] on icon at bounding box center [768, 351] width 0 height 20
click at [854, 381] on li "Quantity" at bounding box center [728, 396] width 608 height 39
click at [768, 350] on icon at bounding box center [768, 351] width 0 height 20
click at [728, 350] on input at bounding box center [695, 352] width 172 height 21
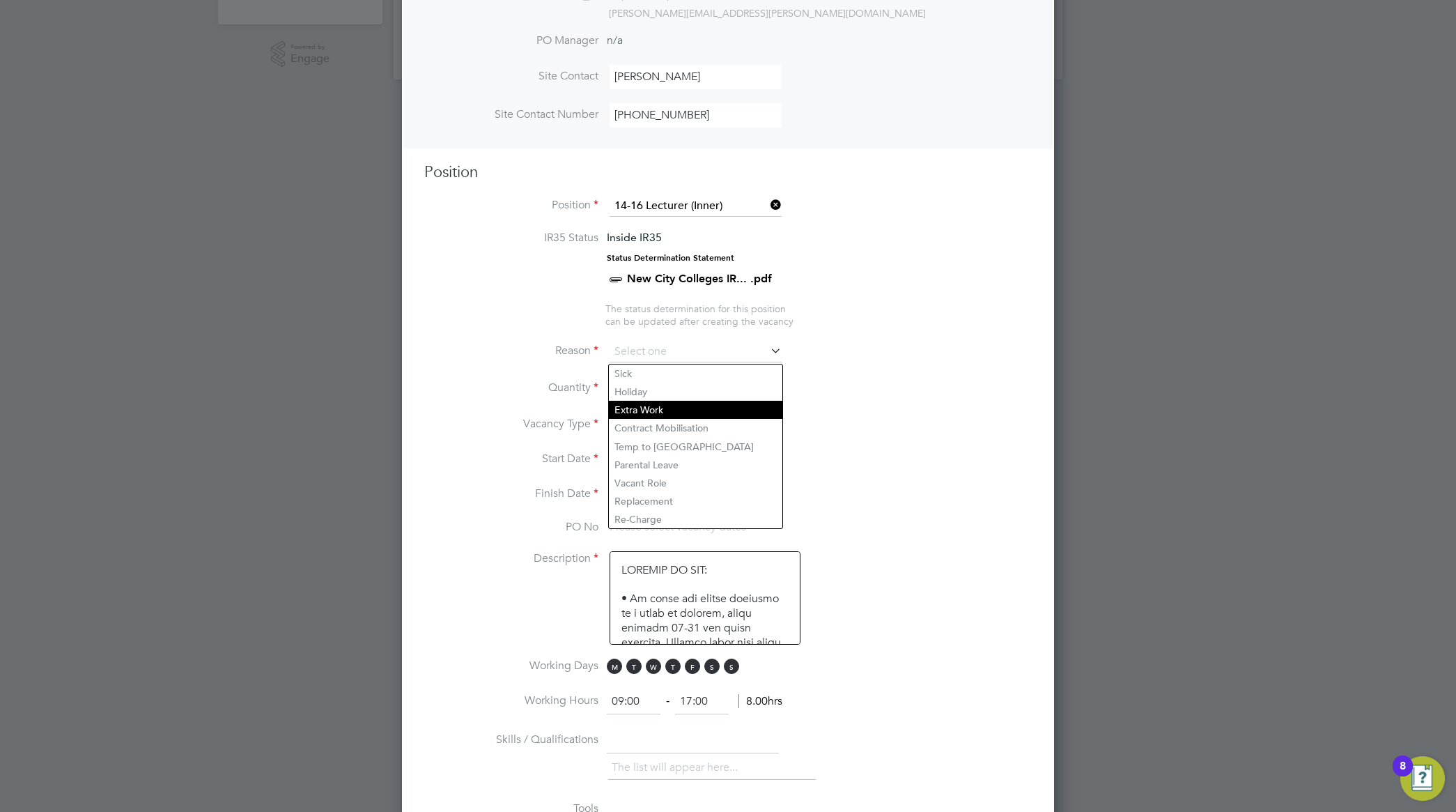
click at [690, 406] on li "Extra Work" at bounding box center [695, 409] width 174 height 18
type input "Extra Work"
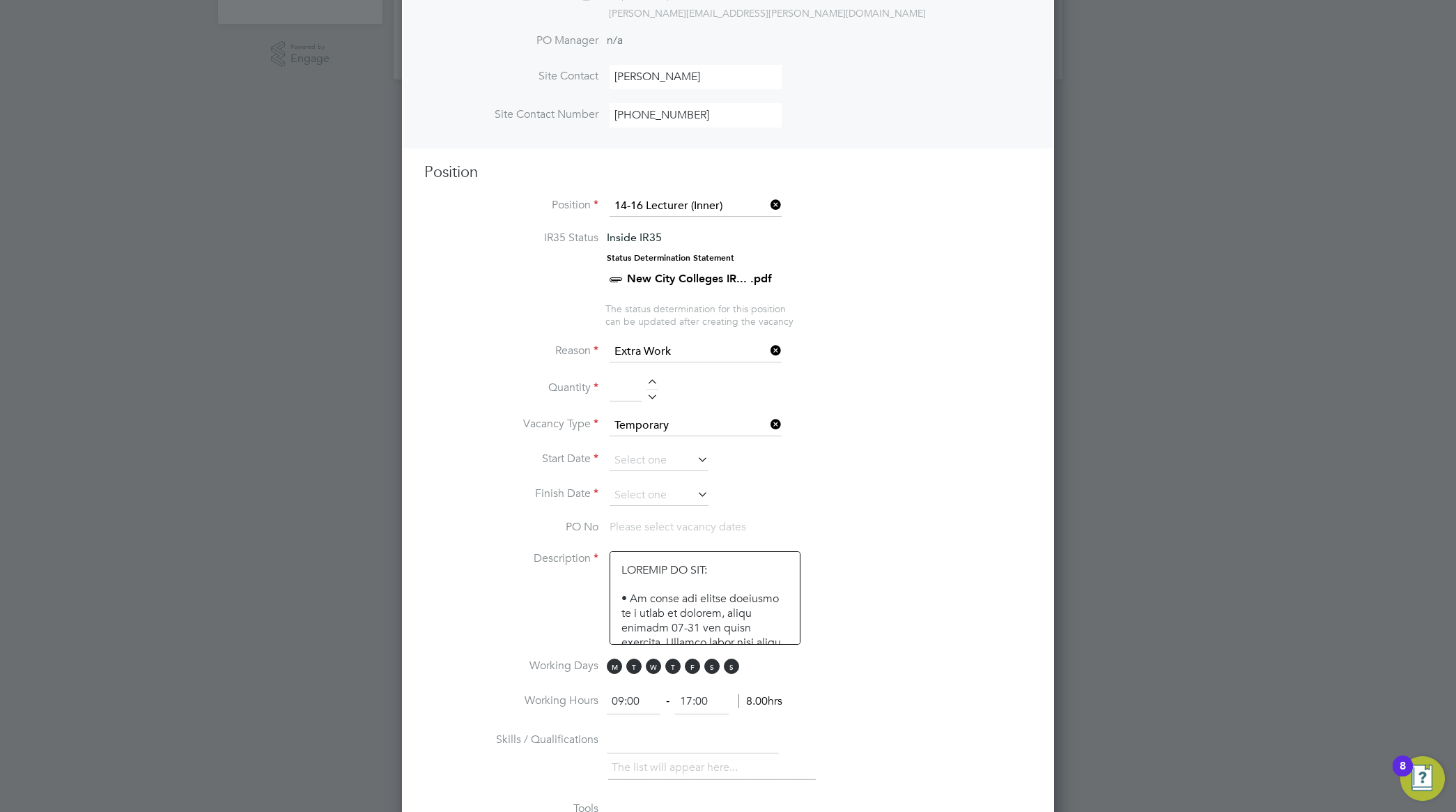
click at [627, 388] on input at bounding box center [625, 389] width 32 height 26
type input "1"
click at [980, 455] on li "Start Date" at bounding box center [728, 466] width 608 height 34
click at [694, 459] on icon at bounding box center [694, 460] width 0 height 20
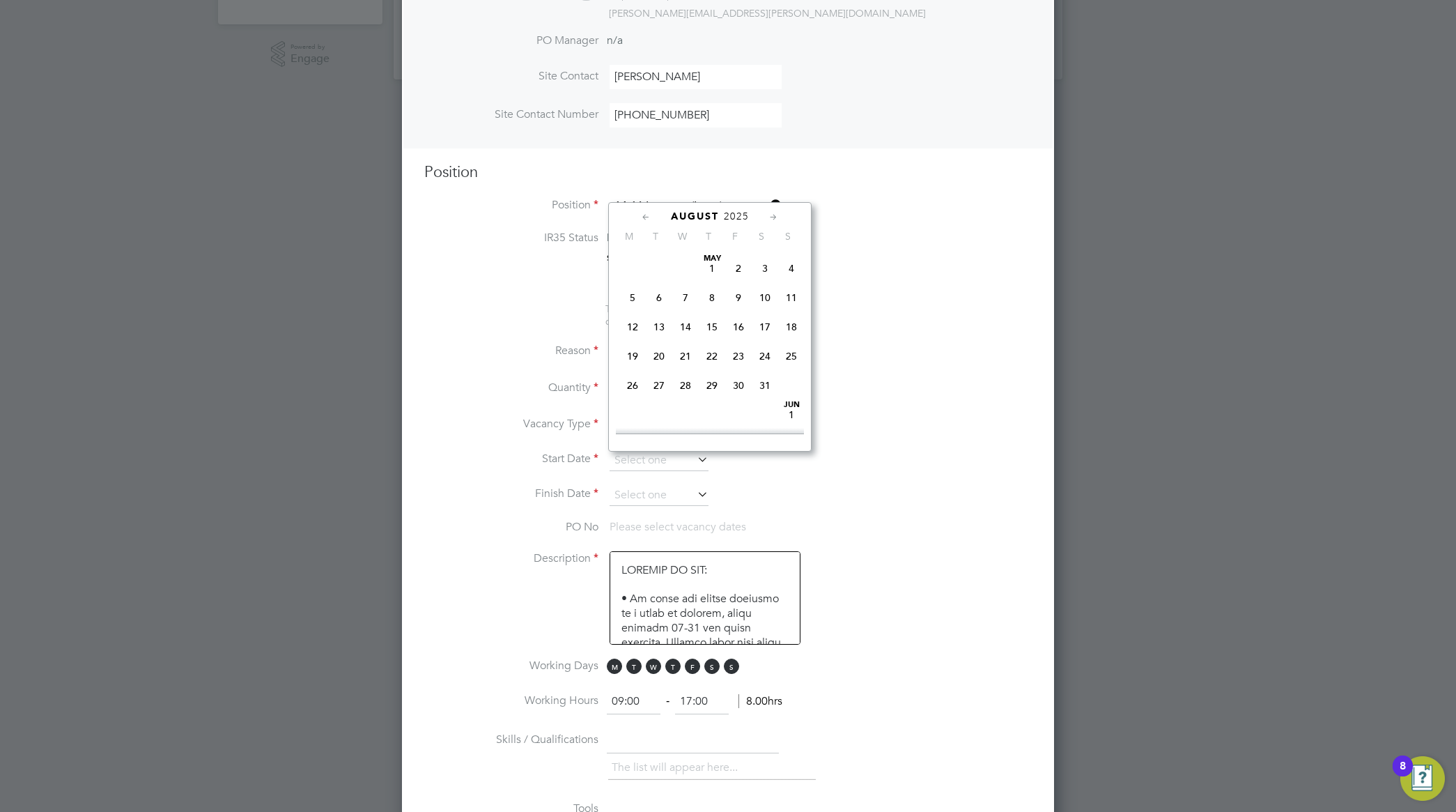
scroll to position [549, 0]
click at [627, 349] on span "[DATE]" at bounding box center [632, 335] width 27 height 27
type input "[DATE]"
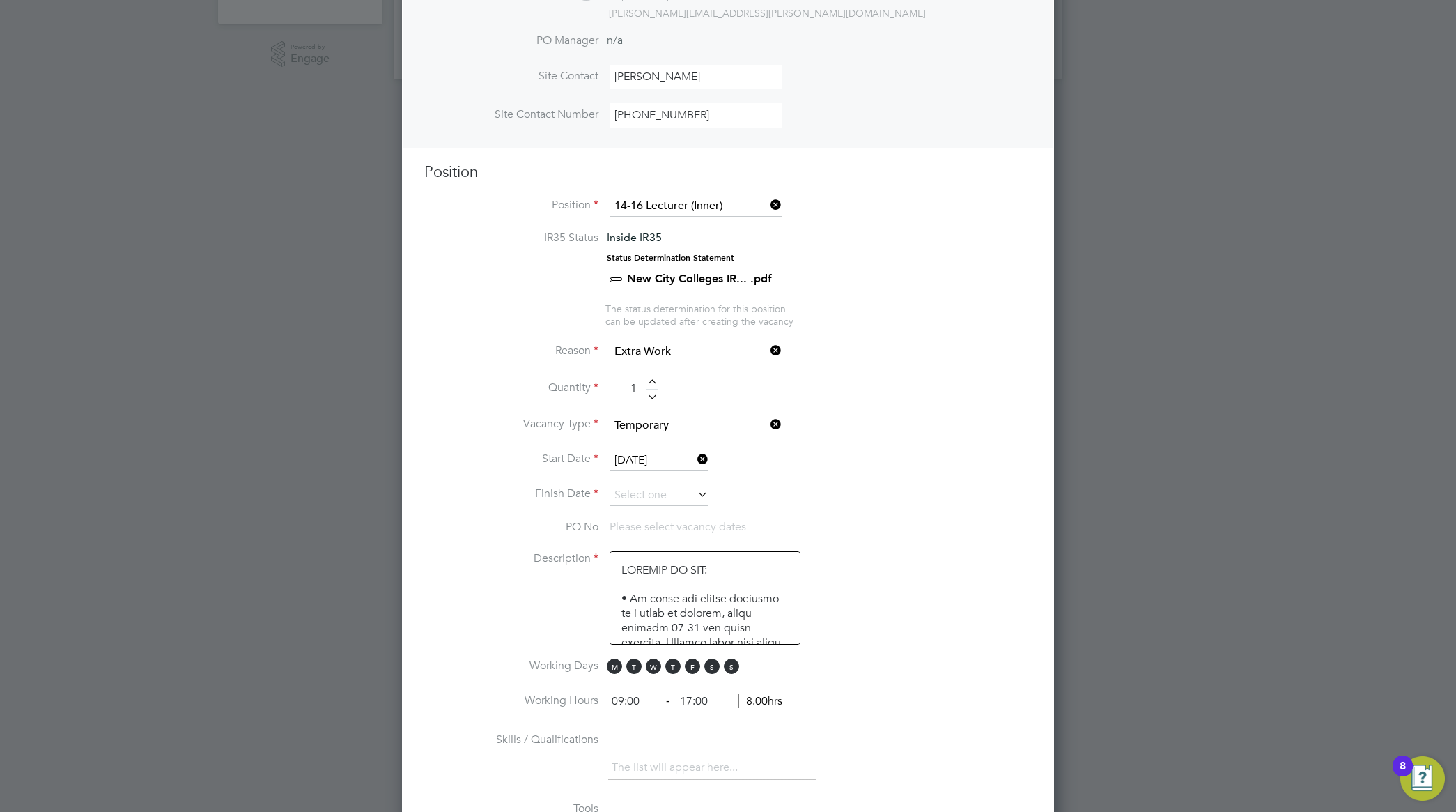
click at [902, 415] on li "Quantity 1" at bounding box center [728, 396] width 608 height 39
click at [694, 493] on icon at bounding box center [694, 494] width 0 height 20
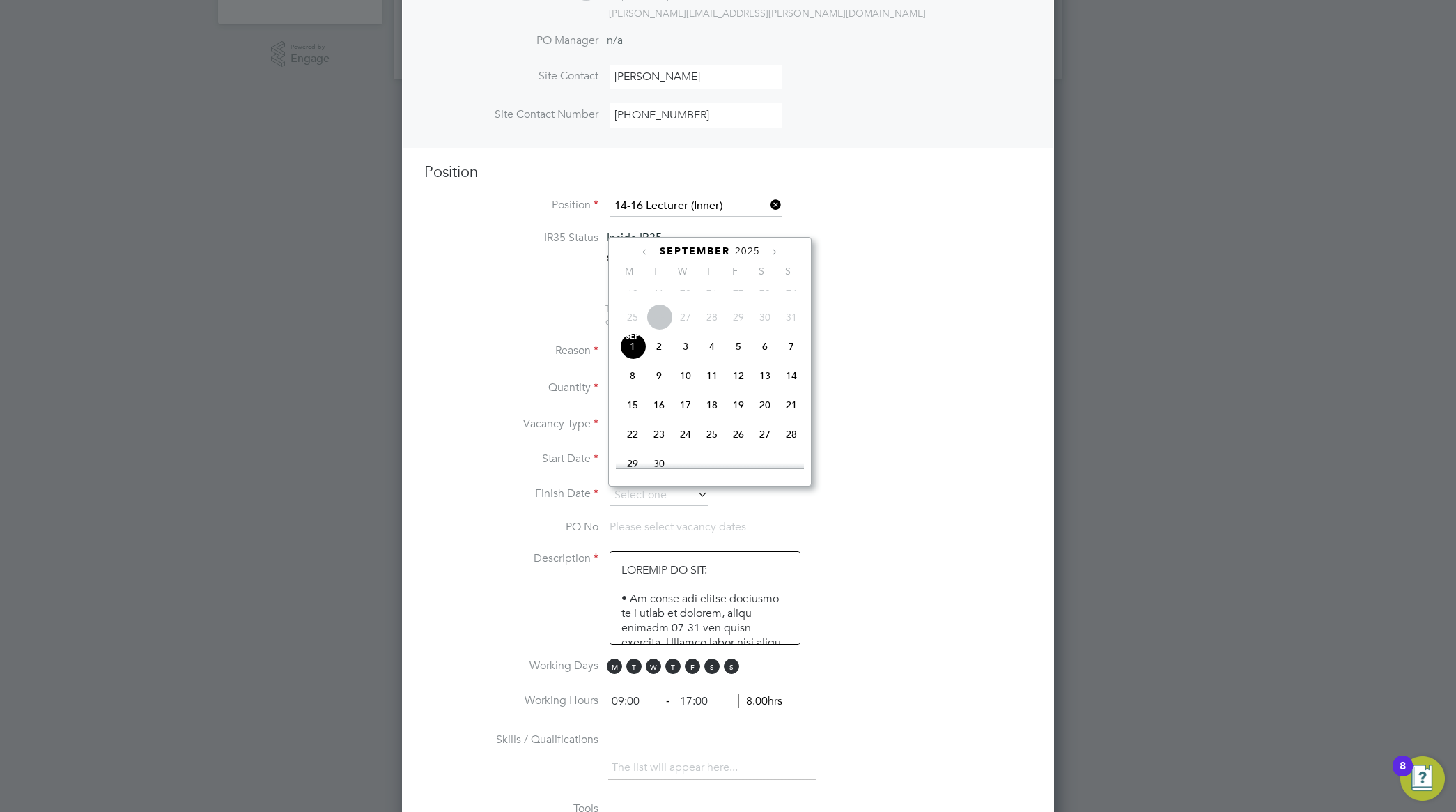
click at [771, 251] on icon at bounding box center [773, 252] width 13 height 16
click at [736, 411] on span "31" at bounding box center [738, 398] width 27 height 27
type input "[DATE]"
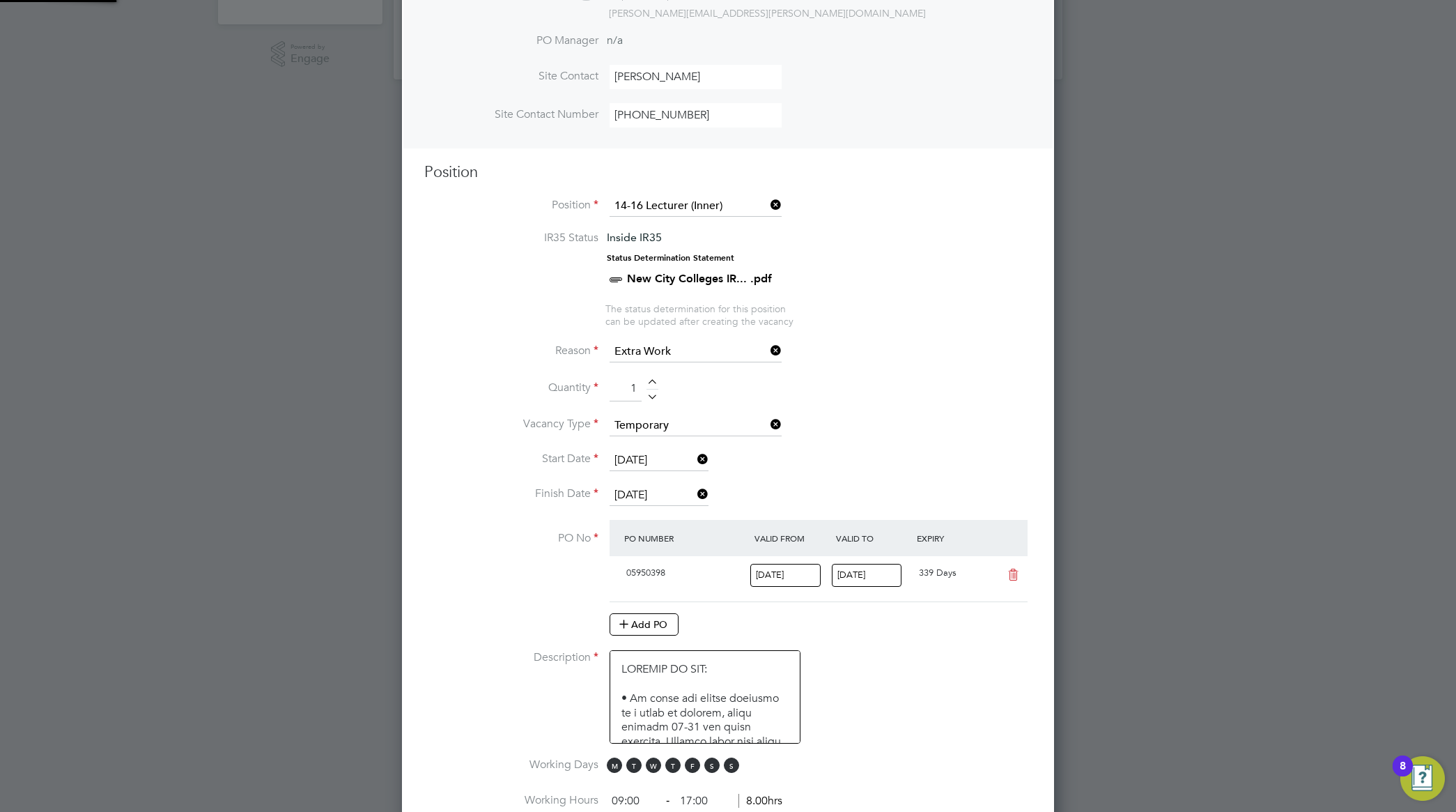
scroll to position [23, 131]
click at [924, 416] on li "Vacancy Type Temporary" at bounding box center [728, 432] width 608 height 34
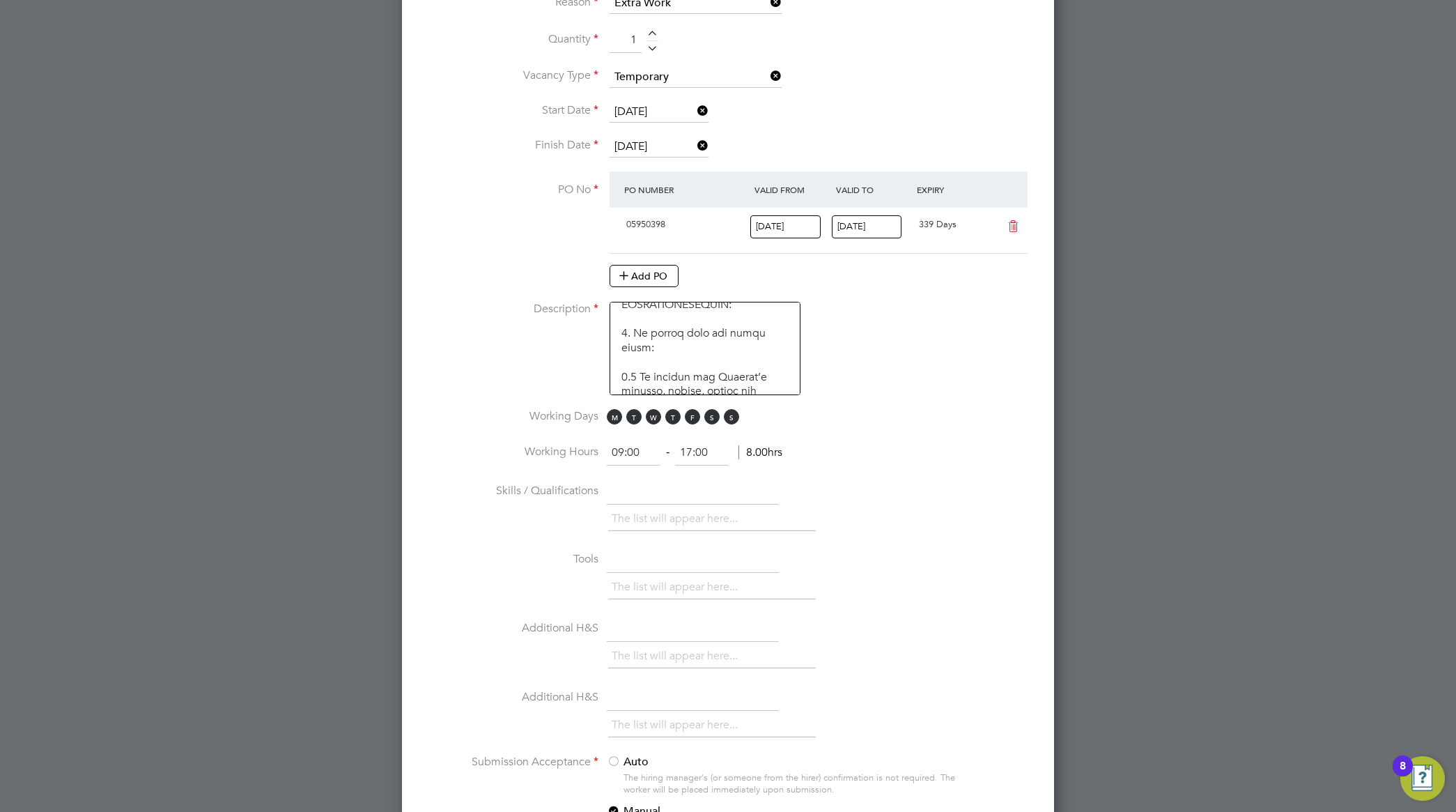
scroll to position [349, 0]
click at [650, 458] on input "09:00" at bounding box center [633, 453] width 54 height 26
click at [674, 455] on ng-form "09:00 ‐ 17:00 8.00hrs" at bounding box center [694, 452] width 176 height 14
click at [701, 452] on input "17:00" at bounding box center [701, 453] width 54 height 26
type input "1"
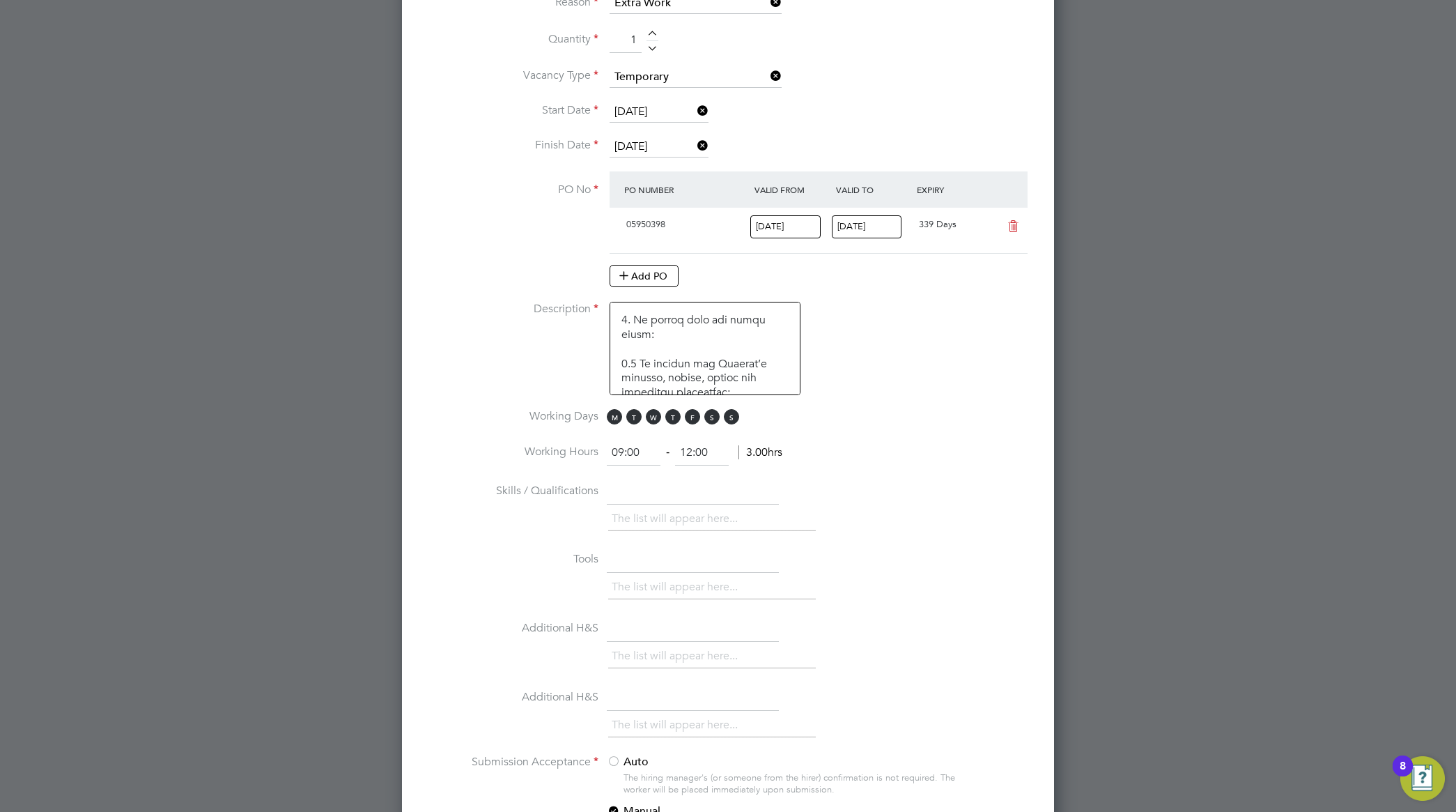
click at [1010, 453] on li "Working Hours 09:00 ‐ 12:00 3.00hrs" at bounding box center [728, 460] width 608 height 39
click at [715, 455] on input "12:00" at bounding box center [701, 453] width 54 height 26
click at [939, 496] on li "Skills / Qualifications The list will appear here..." at bounding box center [728, 514] width 608 height 69
drag, startPoint x: 715, startPoint y: 455, endPoint x: 733, endPoint y: 454, distance: 18.0
click at [715, 455] on input "12:30" at bounding box center [701, 453] width 54 height 26
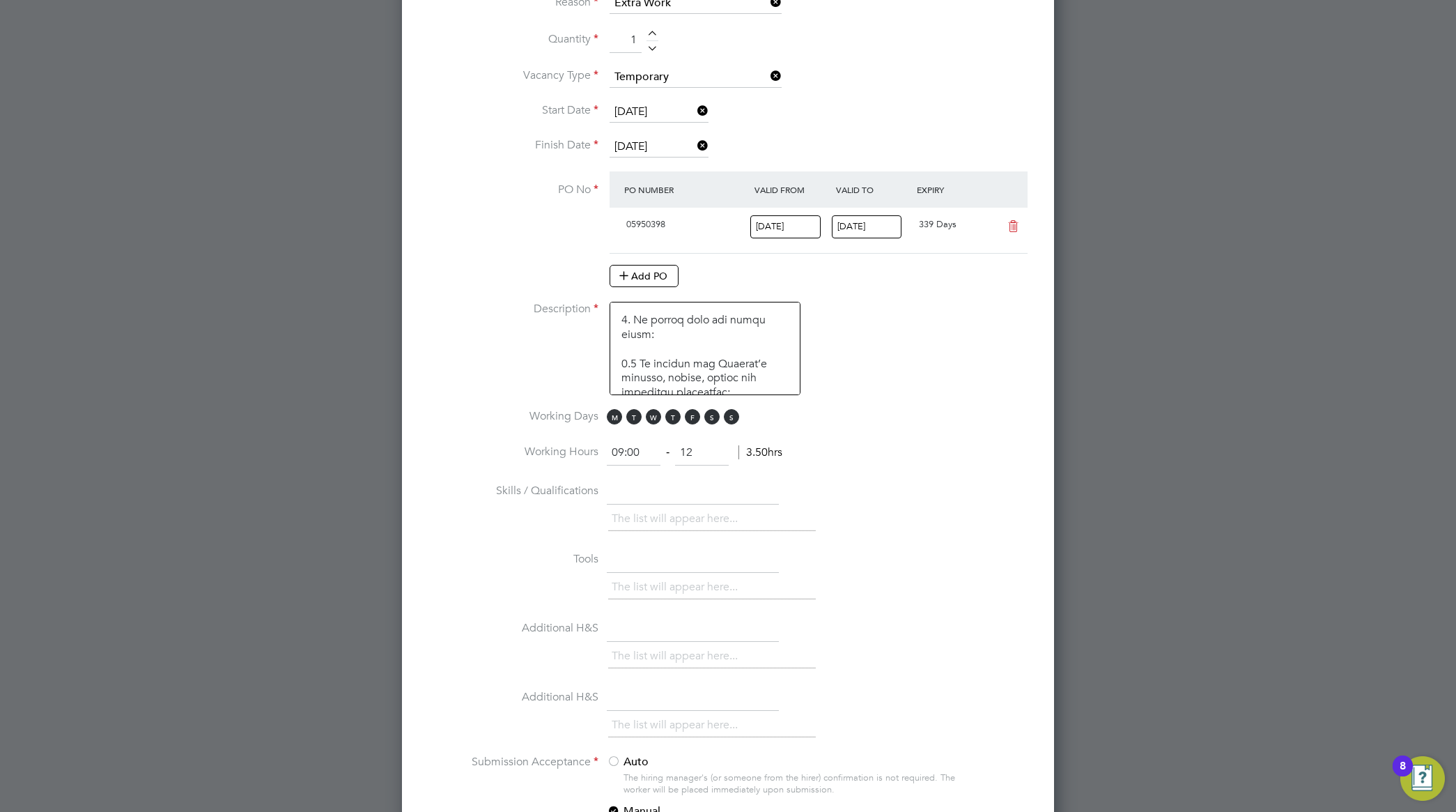
type input "1"
type input "17:00"
click at [932, 433] on li "Working Days M T W T F S S" at bounding box center [728, 424] width 608 height 31
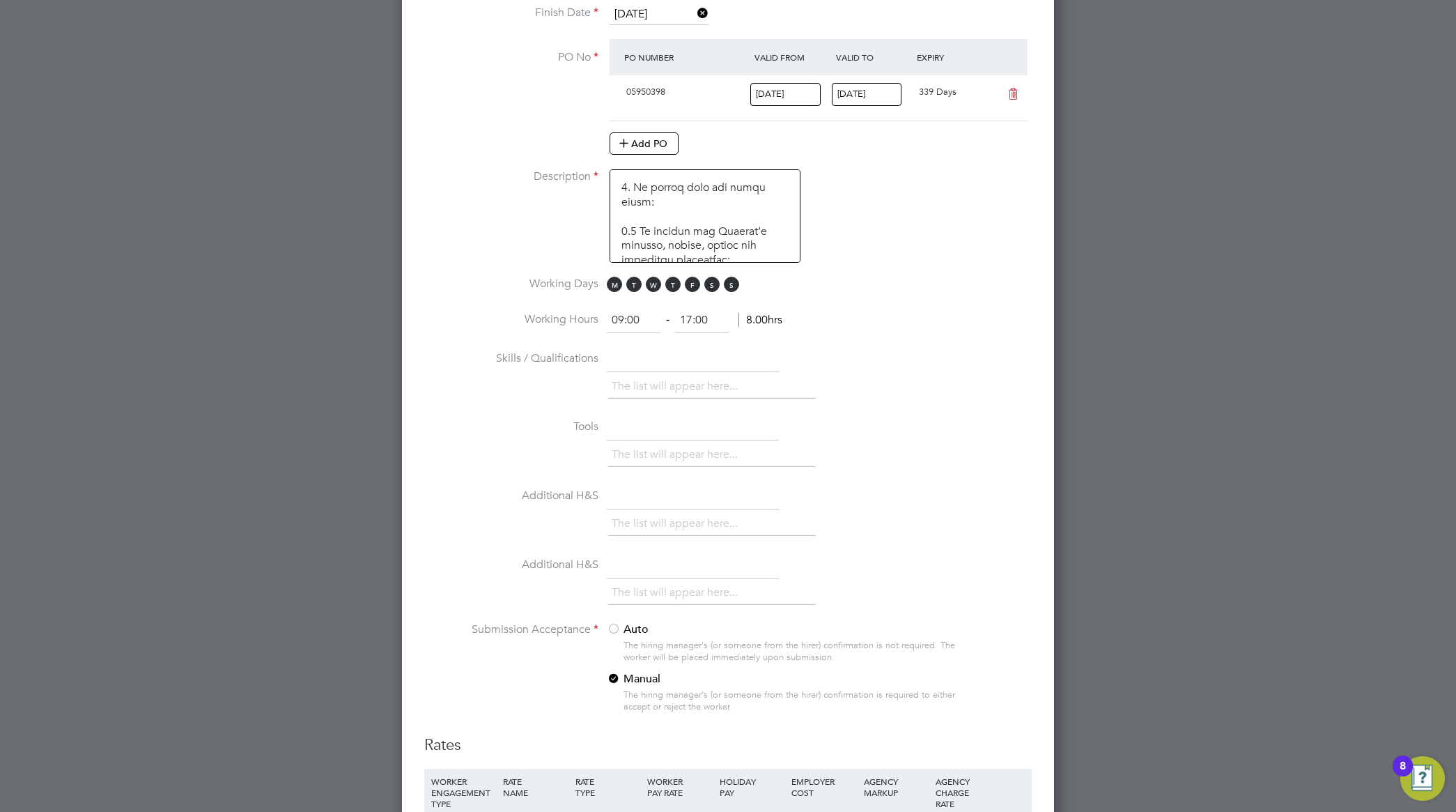
scroll to position [958, 0]
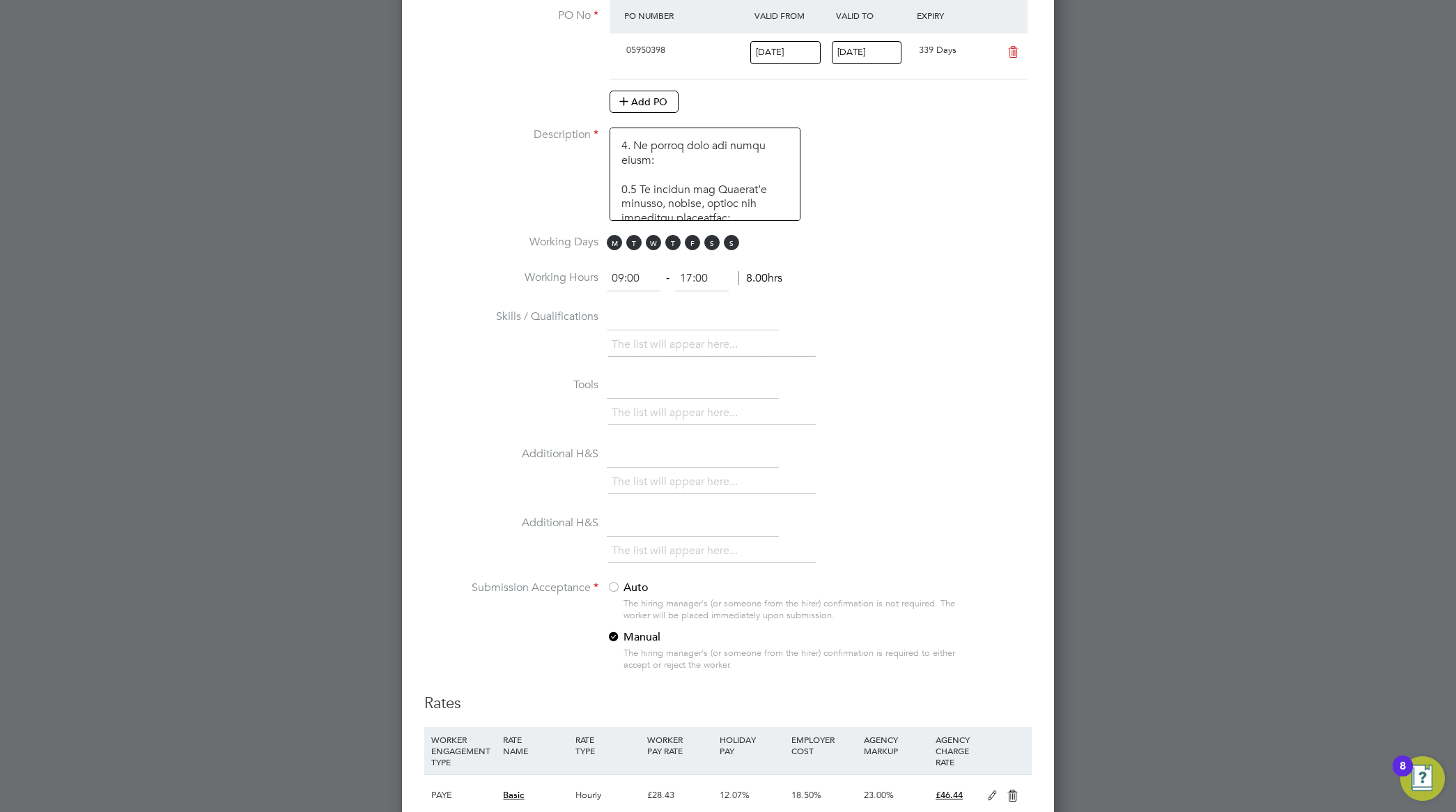
click at [643, 390] on input "text" at bounding box center [692, 387] width 172 height 26
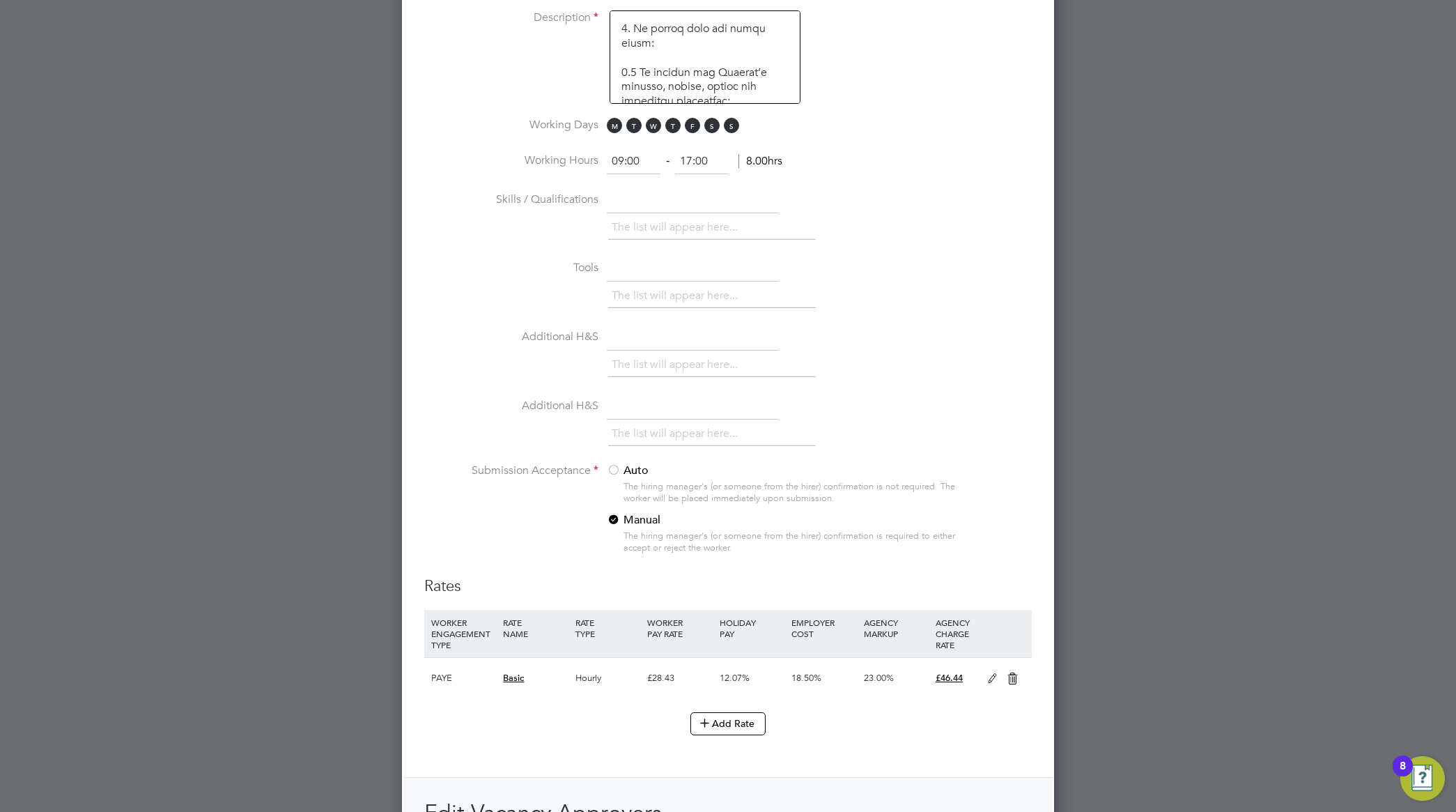
scroll to position [1045, 0]
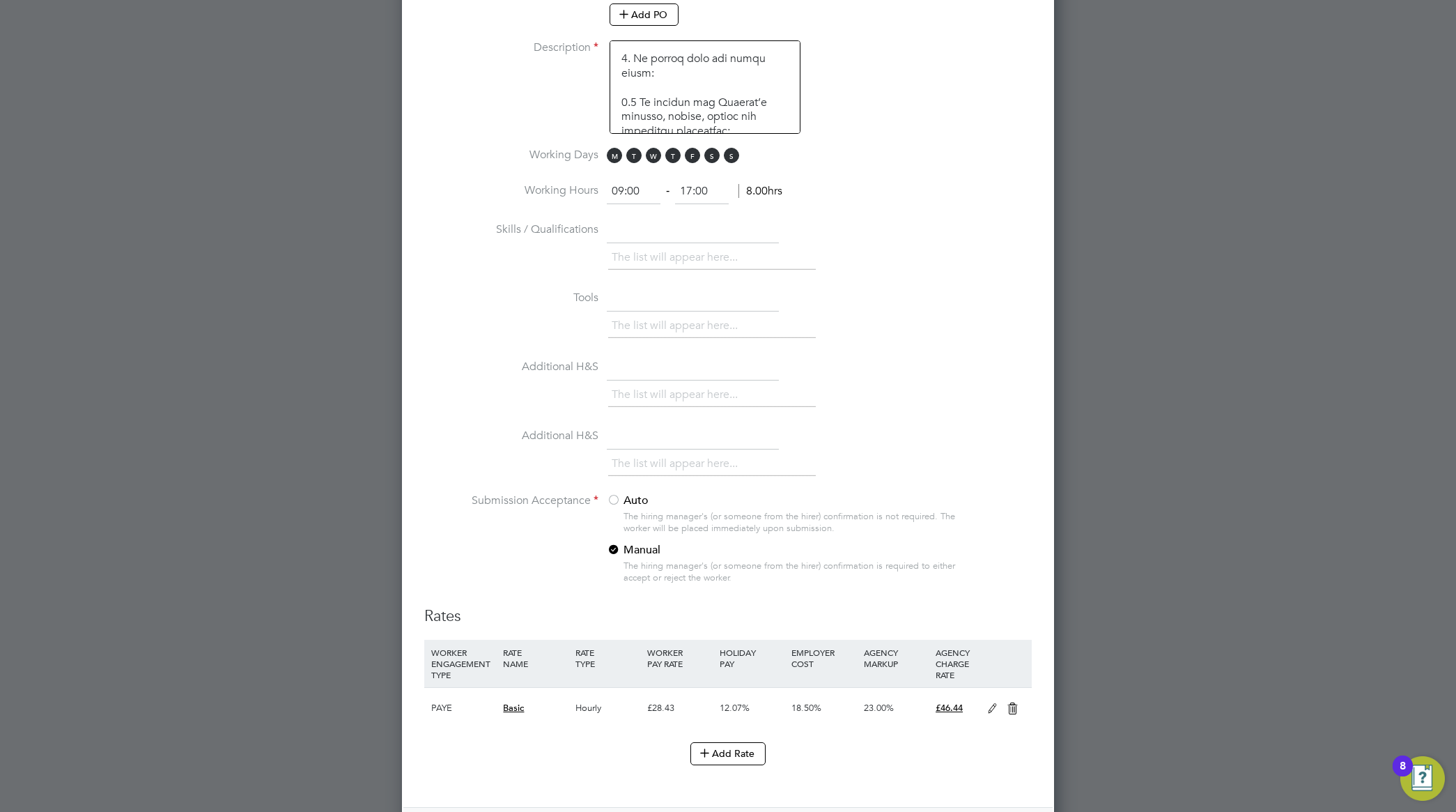
click at [880, 484] on li "Additional H&S The list will appear here..." at bounding box center [728, 459] width 608 height 69
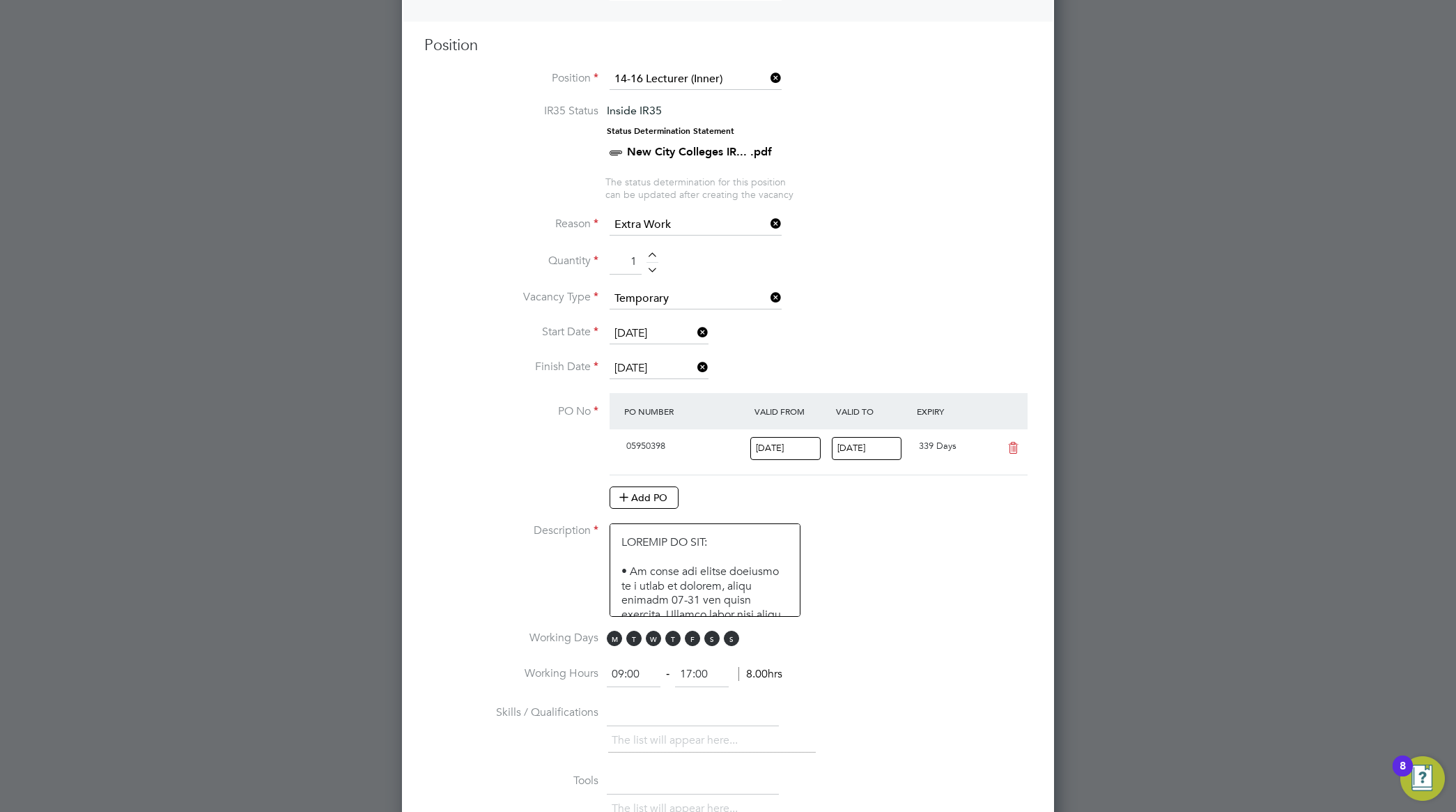
scroll to position [522, 0]
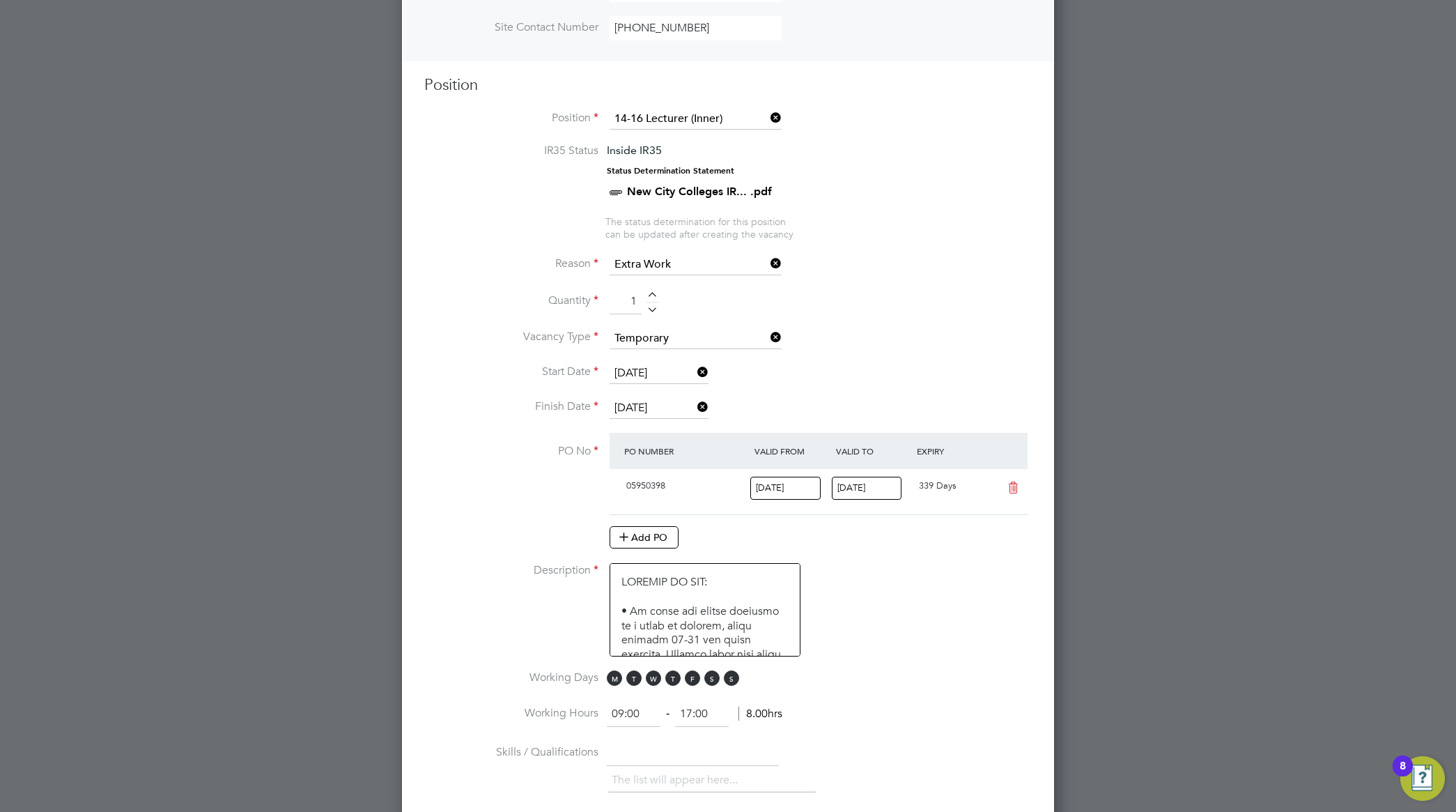
click at [620, 575] on textarea at bounding box center [705, 609] width 190 height 93
paste textarea "automotive"
type textarea "Loremipsum Dolor Sita co adipi el Seddo 0/0 EIUSMOD TE INC: • Ut labor etd magn…"
click at [610, 682] on span "M" at bounding box center [615, 678] width 16 height 16
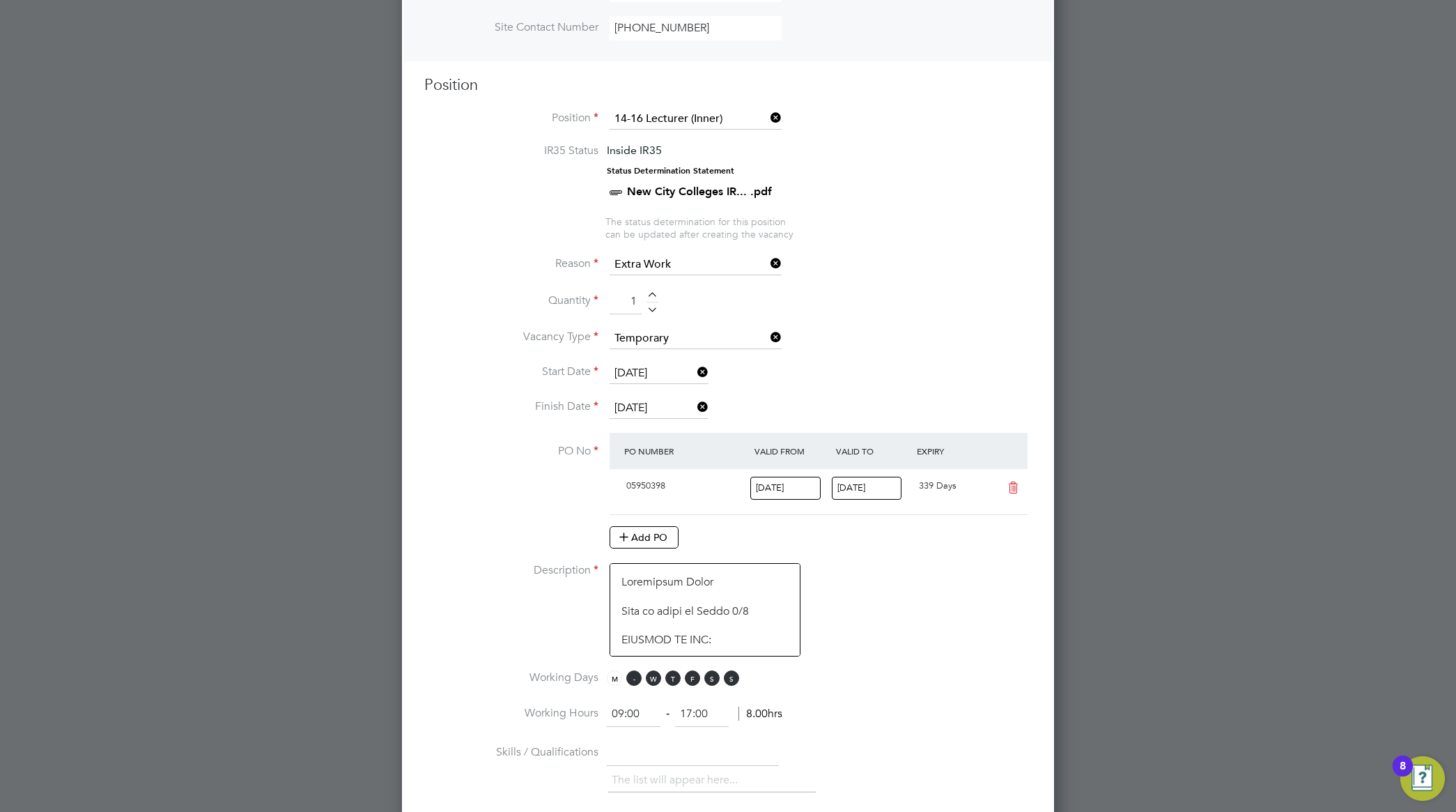
click at [631, 684] on span "T" at bounding box center [634, 678] width 16 height 16
click at [657, 684] on span "W" at bounding box center [654, 678] width 16 height 16
click at [673, 684] on span "T" at bounding box center [674, 678] width 16 height 16
click at [694, 685] on span "F" at bounding box center [692, 678] width 16 height 16
click at [937, 683] on li "Working Days M T W T F S S" at bounding box center [728, 686] width 608 height 31
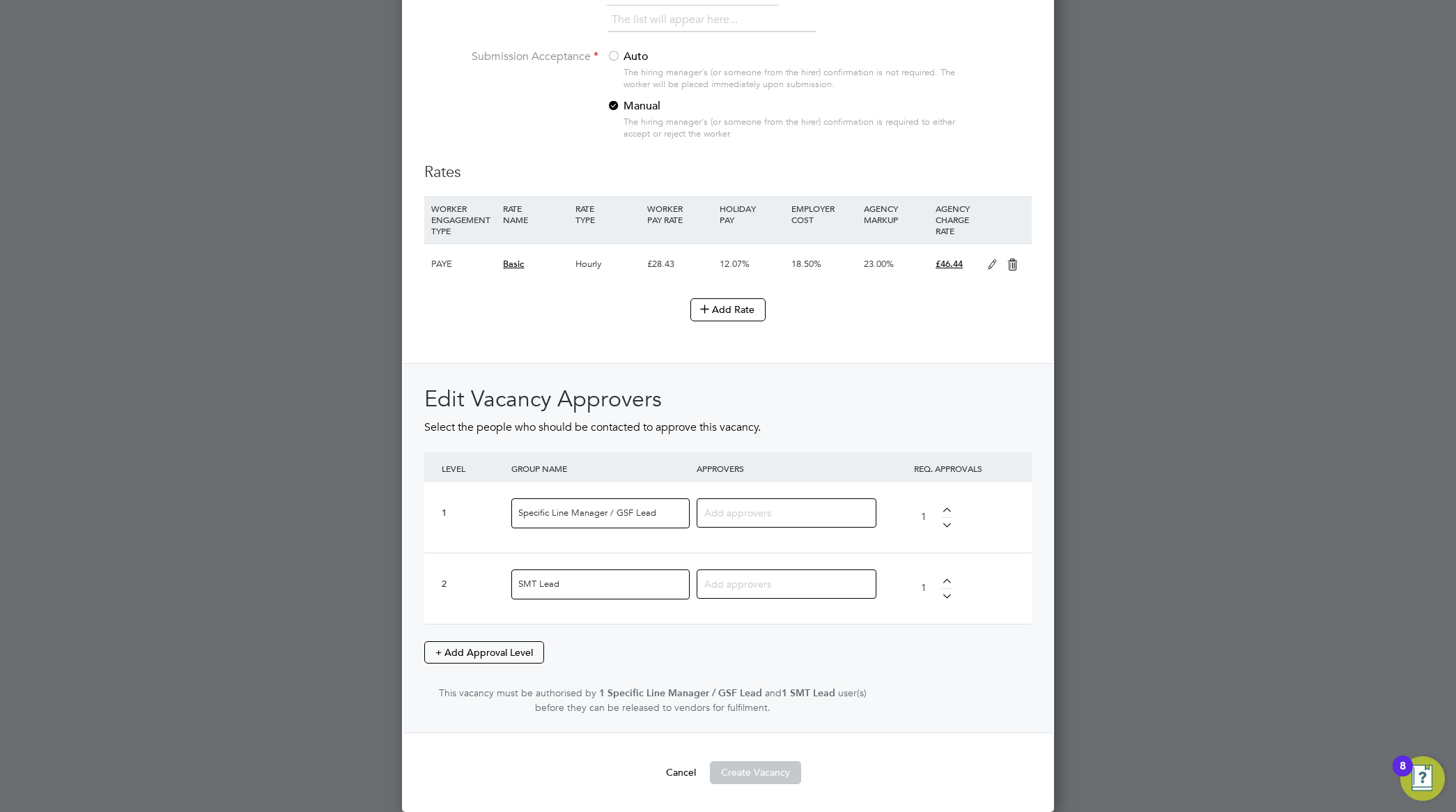
scroll to position [1494, 0]
click at [756, 509] on input at bounding box center [781, 512] width 154 height 18
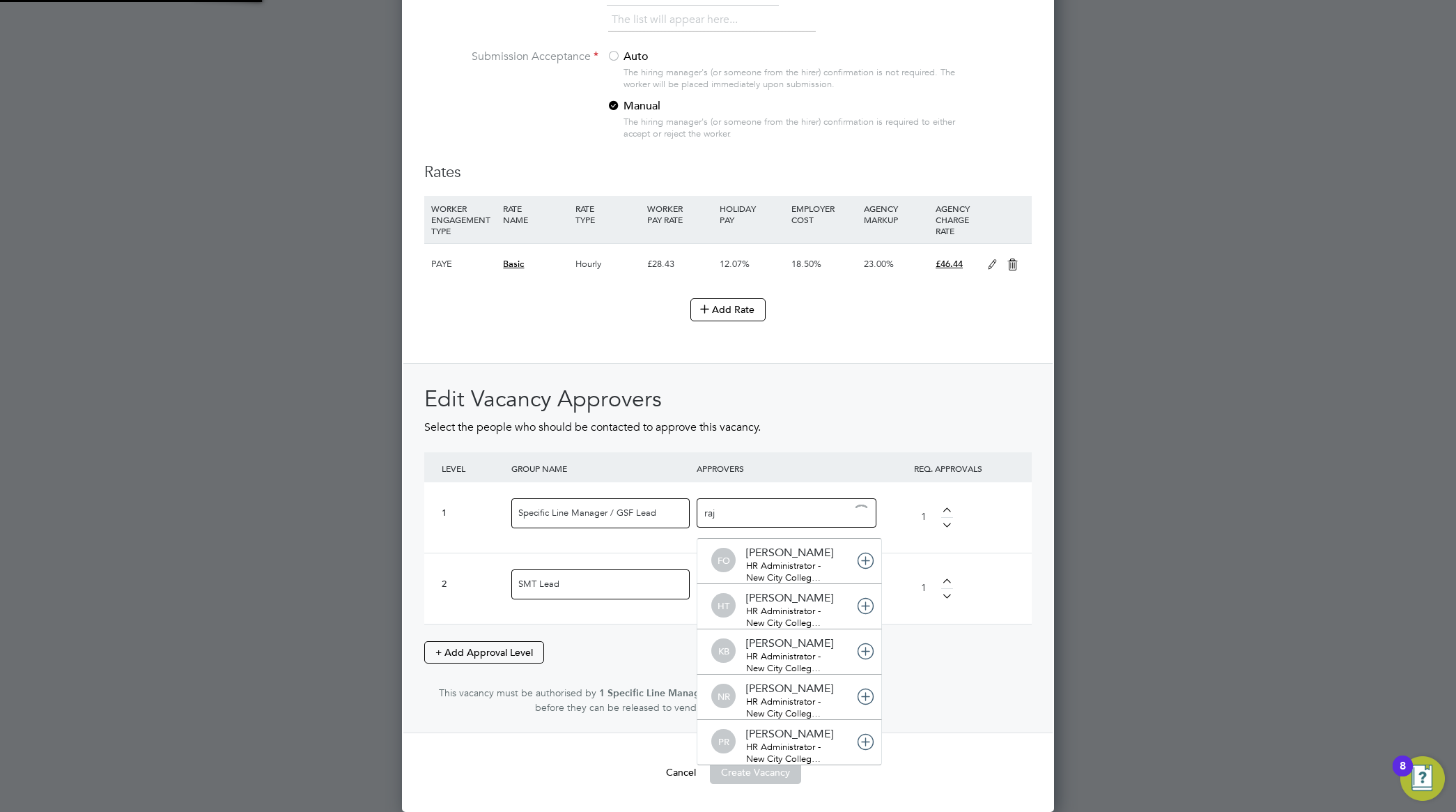
scroll to position [0, 0]
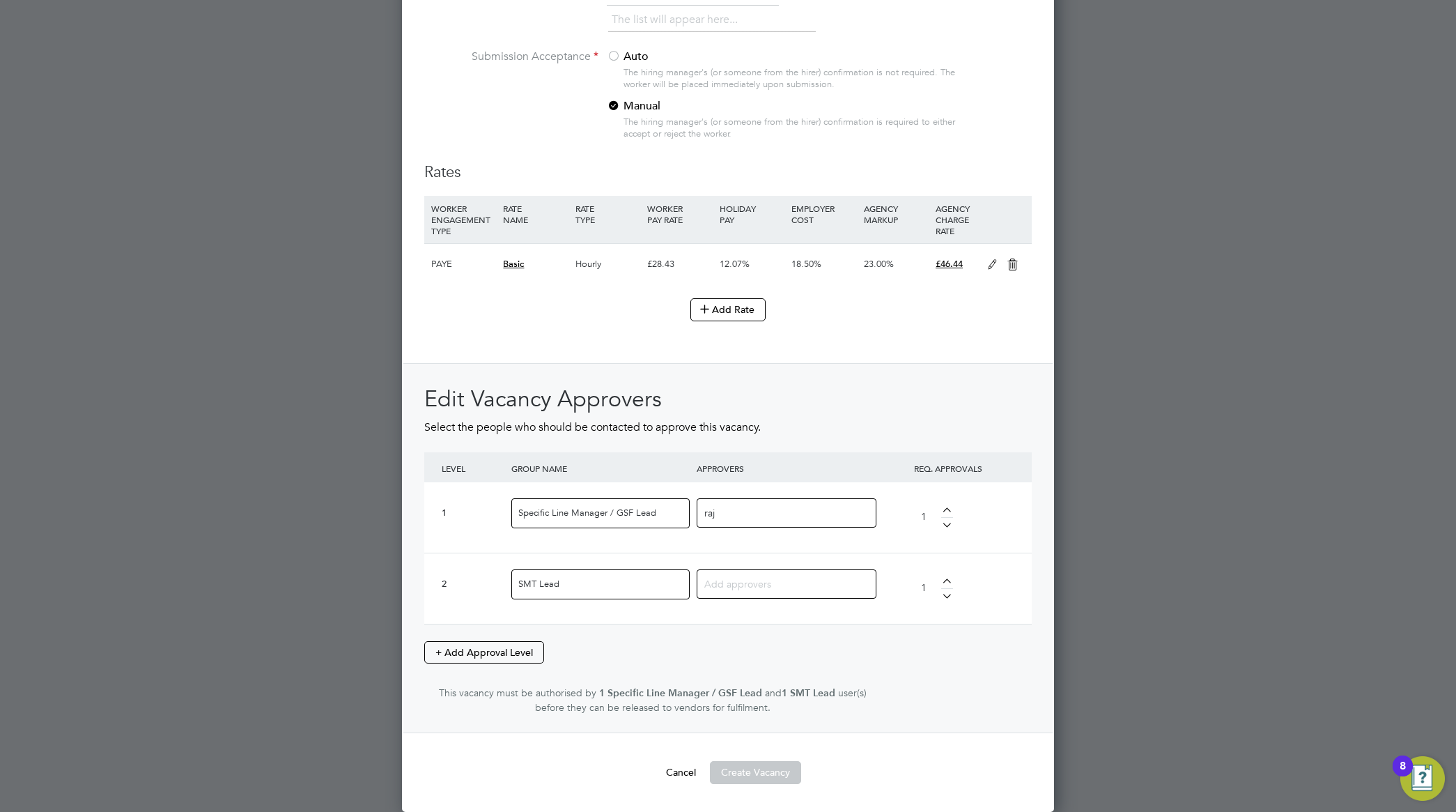
click at [1032, 533] on div "Edit Vacancy Approvers Select the people who should be contacted to approve thi…" at bounding box center [728, 548] width 649 height 370
click at [840, 514] on div "raj" at bounding box center [785, 513] width 180 height 29
click at [829, 579] on input at bounding box center [781, 583] width 154 height 18
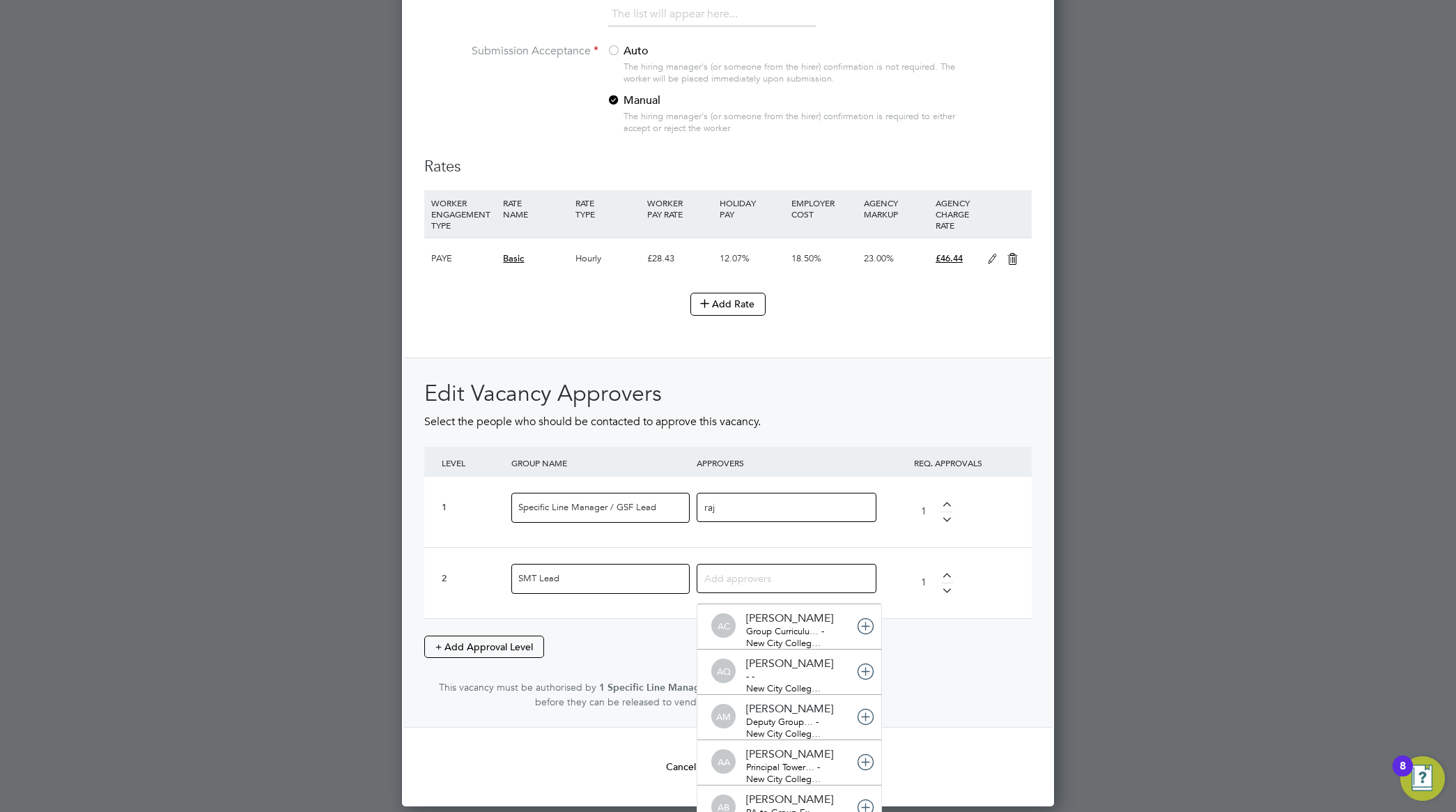
click at [845, 509] on div "raj" at bounding box center [785, 508] width 180 height 29
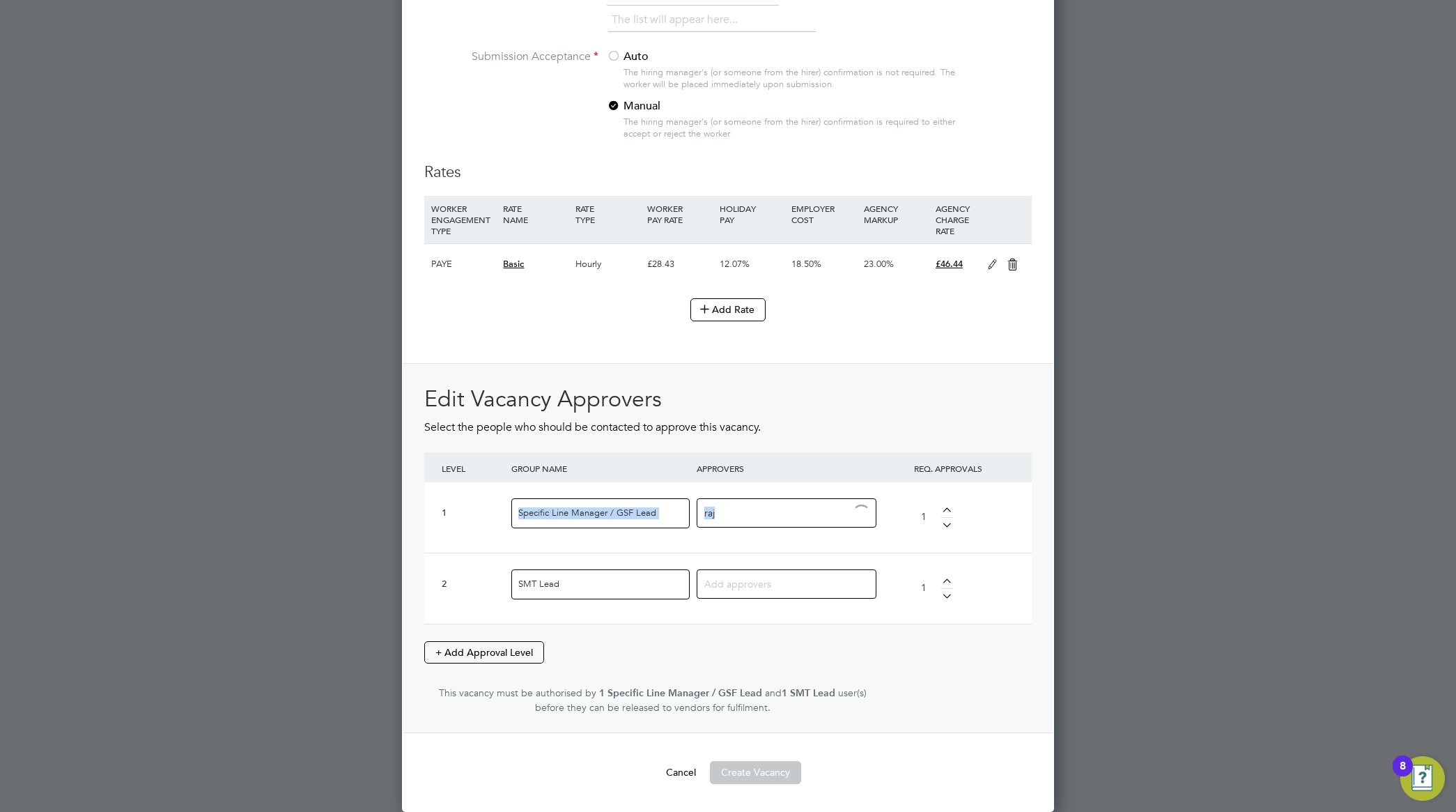
click at [845, 509] on div "raj" at bounding box center [785, 513] width 180 height 29
type input "r"
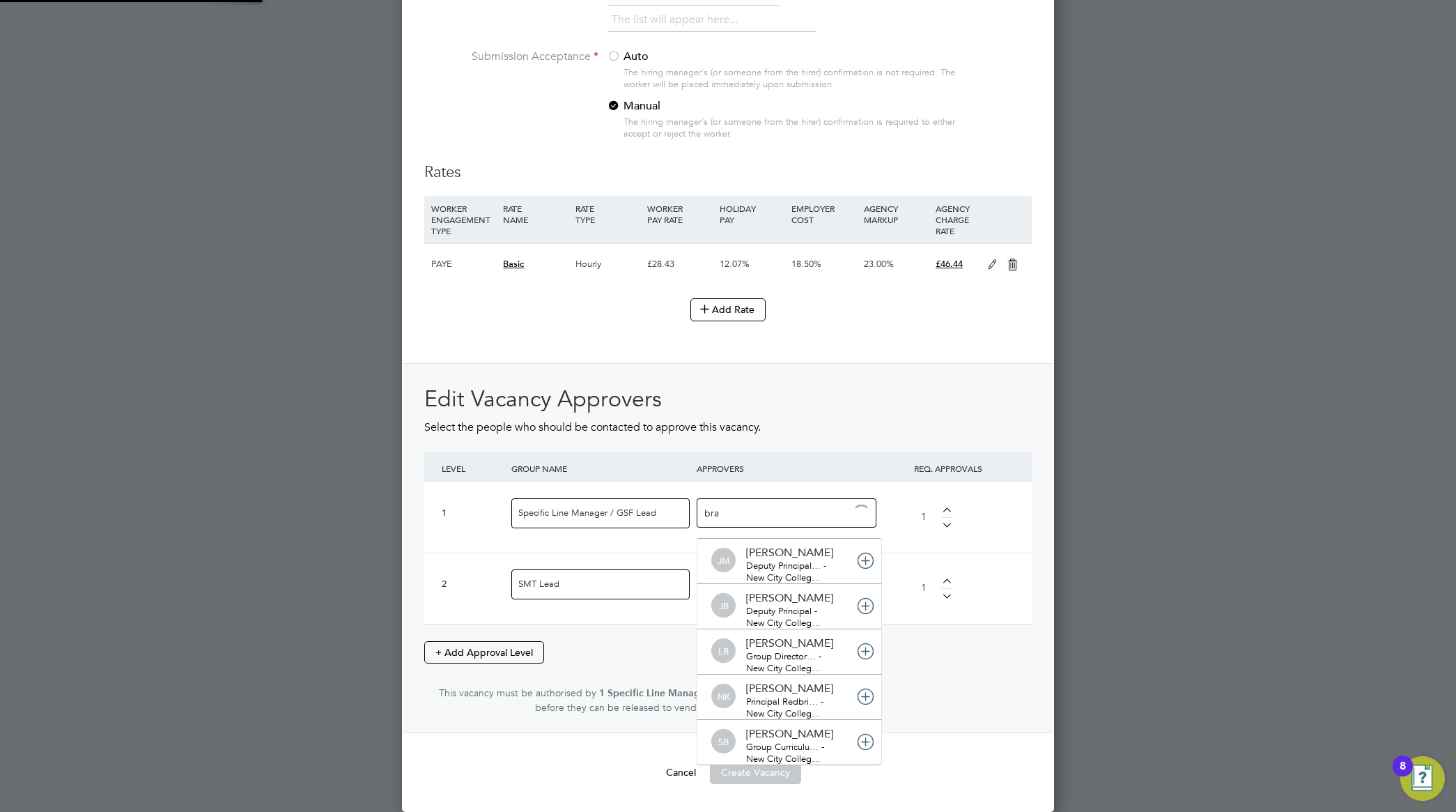
type input "[PERSON_NAME]"
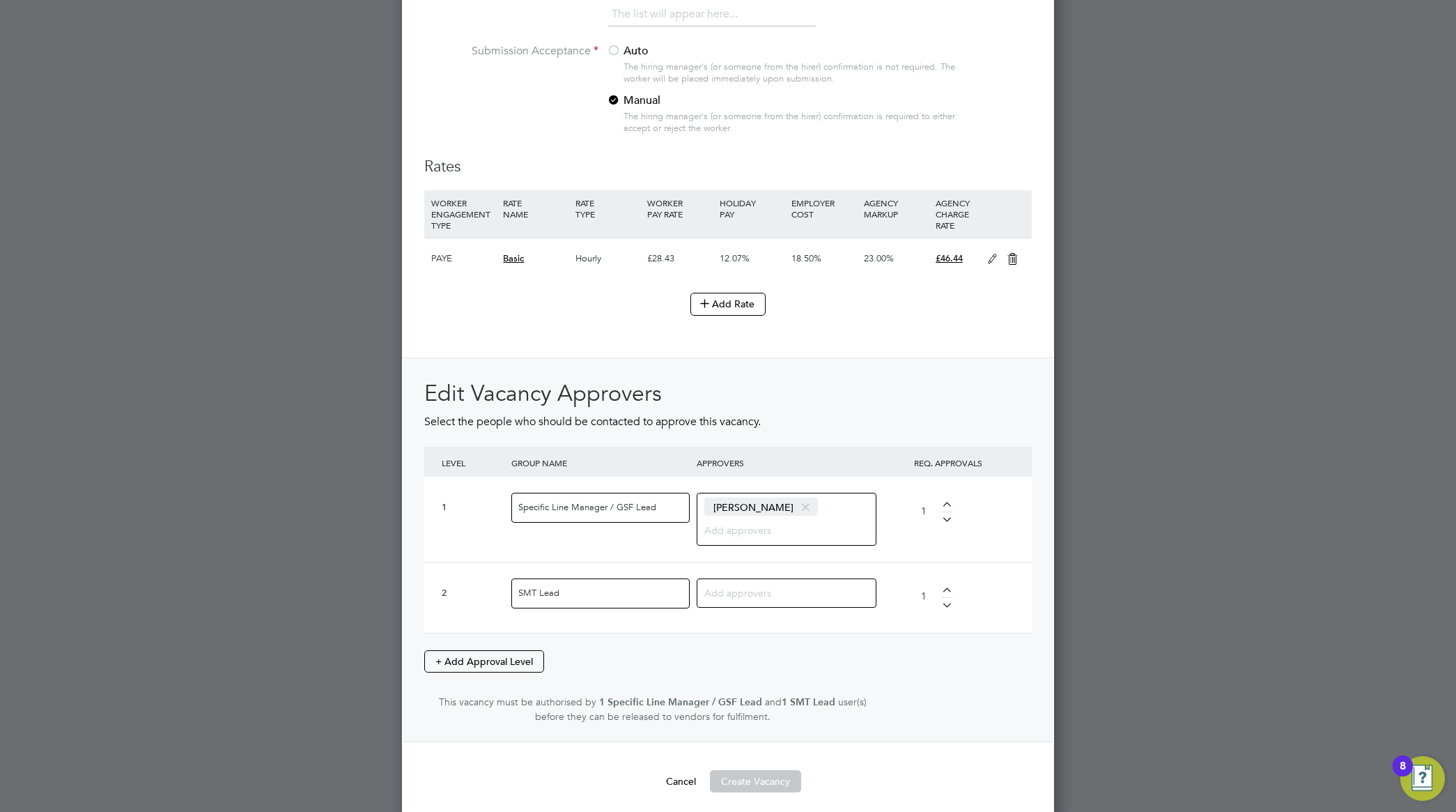
click at [781, 599] on input at bounding box center [781, 592] width 154 height 18
click at [715, 594] on input "coolee" at bounding box center [747, 592] width 87 height 18
click at [734, 598] on input "[PERSON_NAME]" at bounding box center [747, 592] width 87 height 18
type input "[PERSON_NAME]"
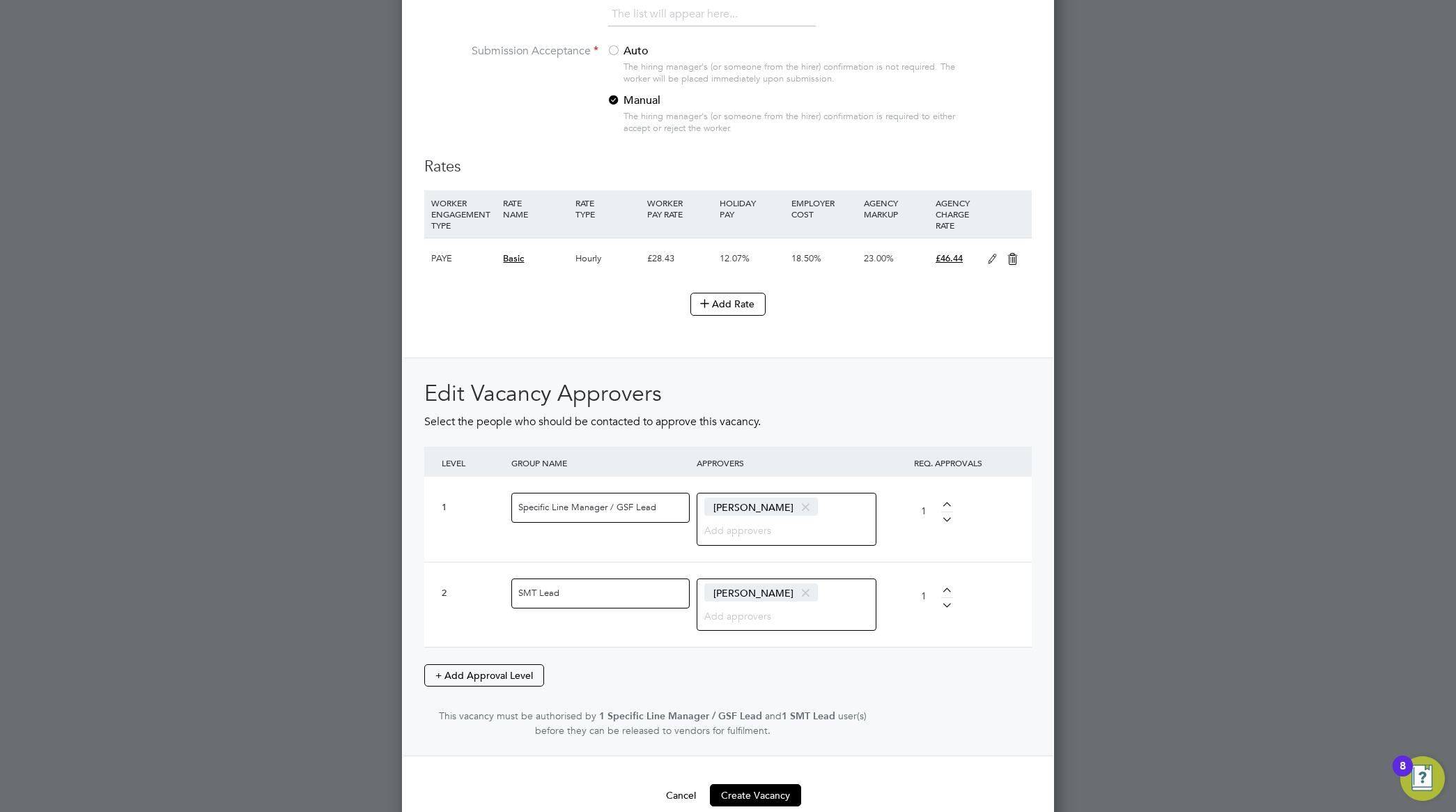
click at [1007, 637] on div "2 SMT Lead [PERSON_NAME] 1" at bounding box center [728, 604] width 608 height 85
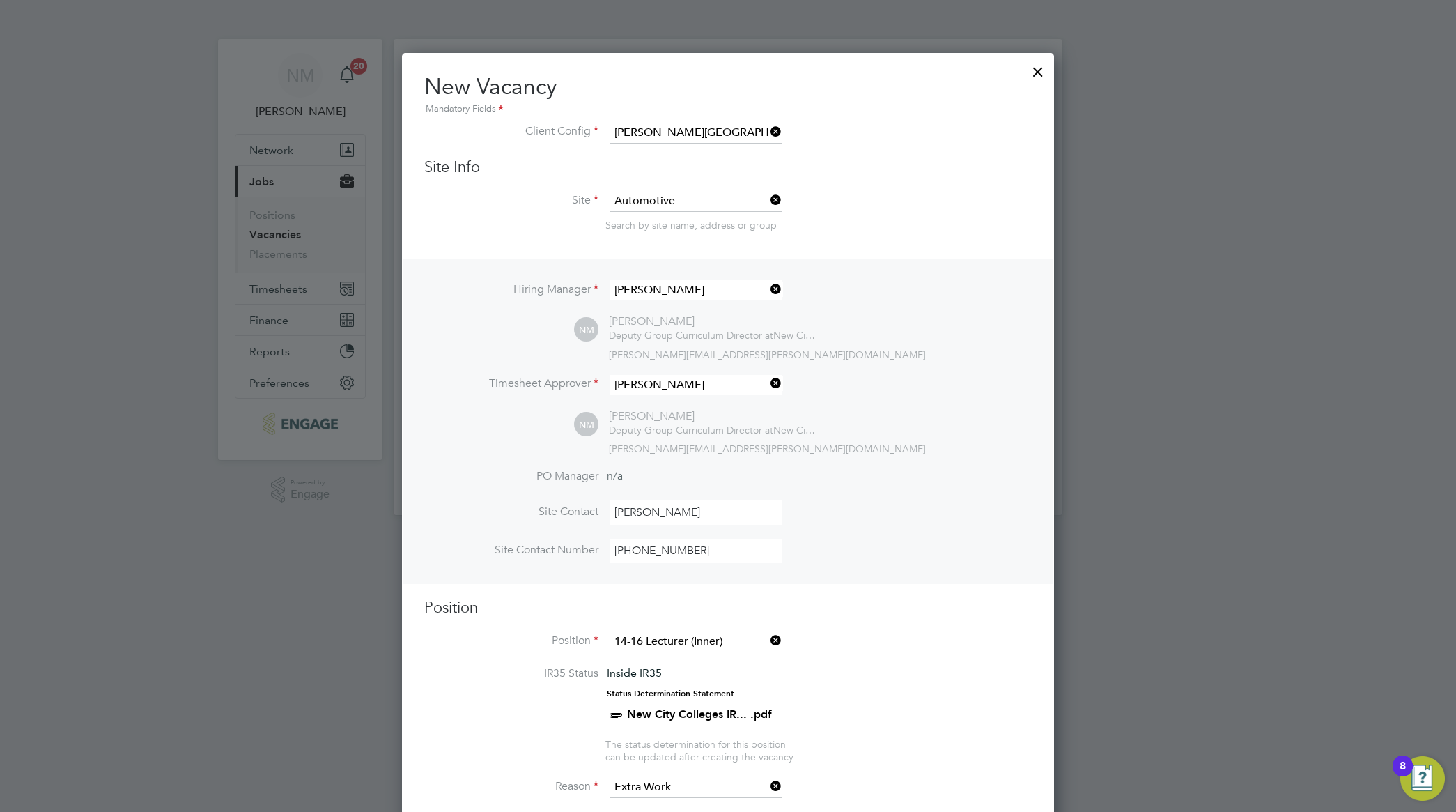
click at [1012, 509] on li "Site Contact [PERSON_NAME]" at bounding box center [728, 518] width 608 height 38
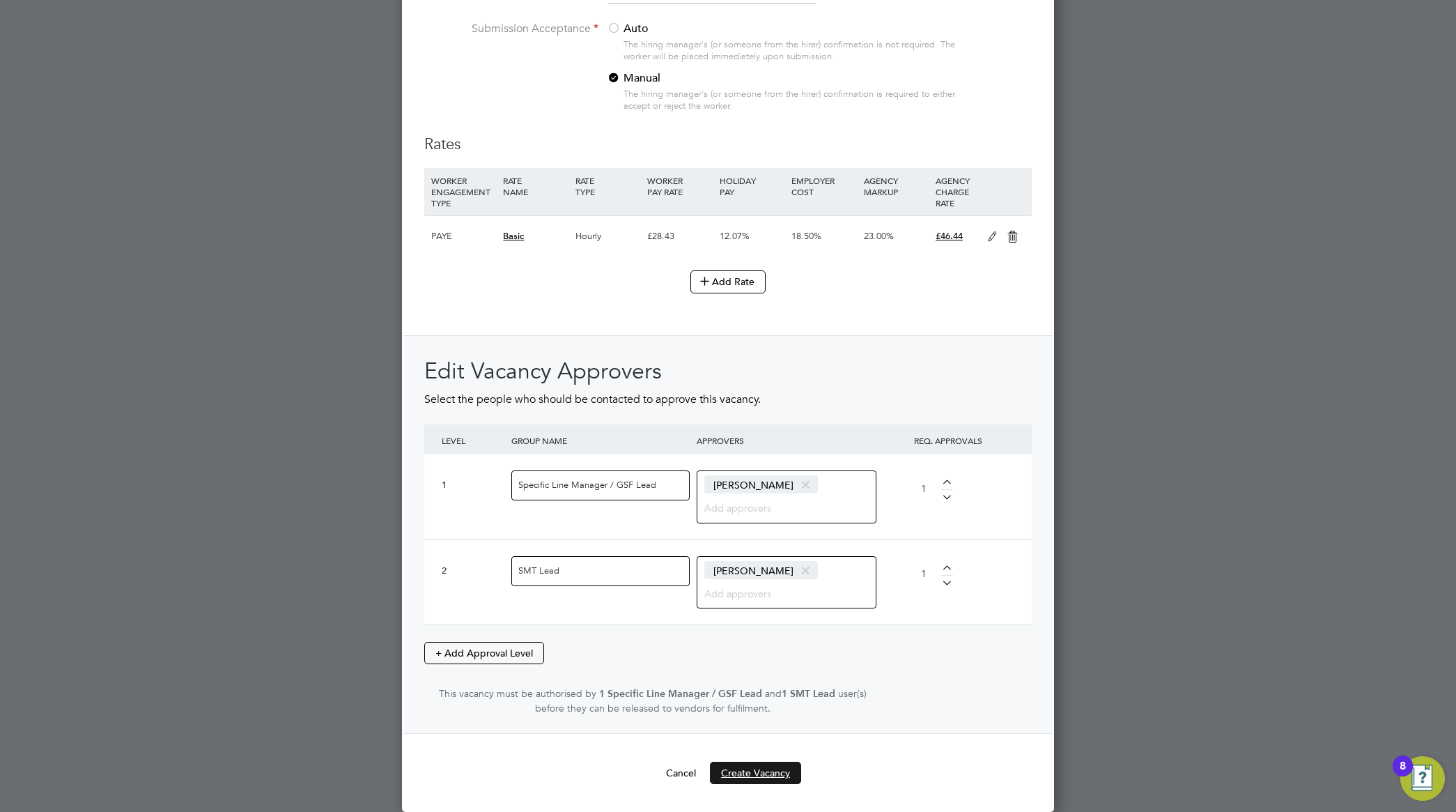
click at [774, 771] on button "Create Vacancy" at bounding box center [755, 772] width 91 height 23
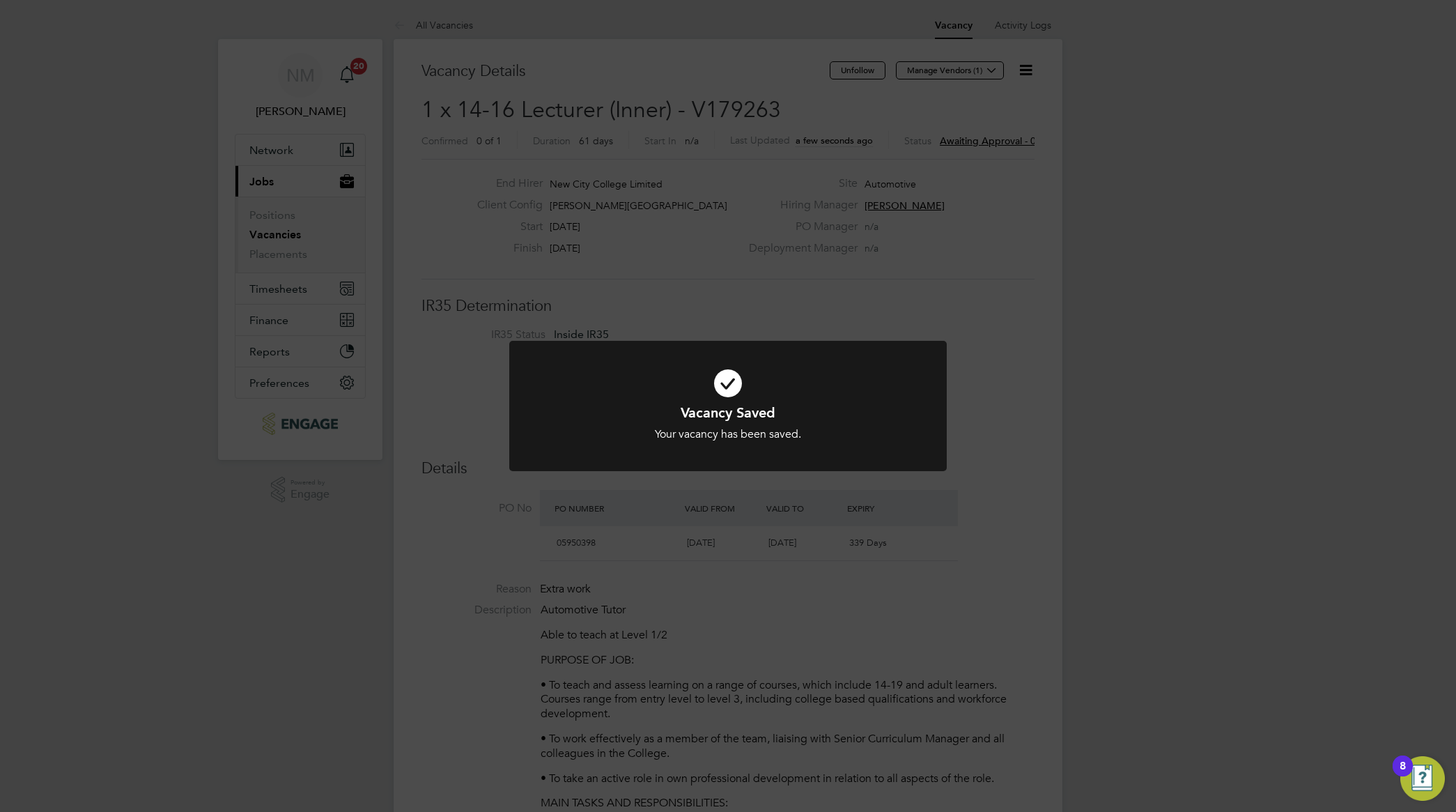
click at [1060, 569] on div "Vacancy Saved Your vacancy has been saved. Cancel Okay" at bounding box center [728, 406] width 1456 height 812
